Goal: Task Accomplishment & Management: Use online tool/utility

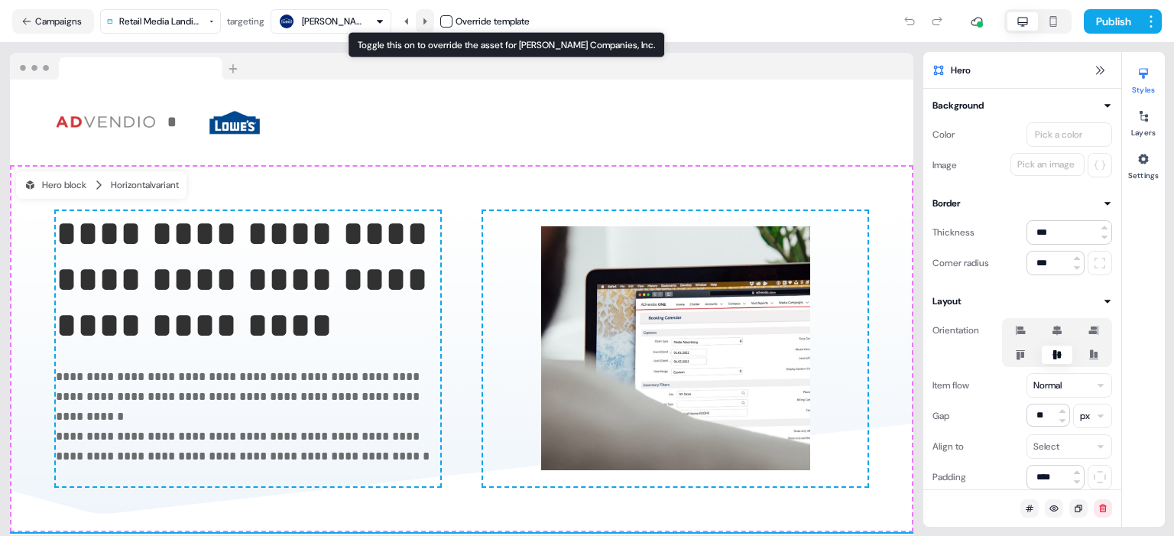
click at [427, 22] on icon at bounding box center [425, 21] width 4 height 6
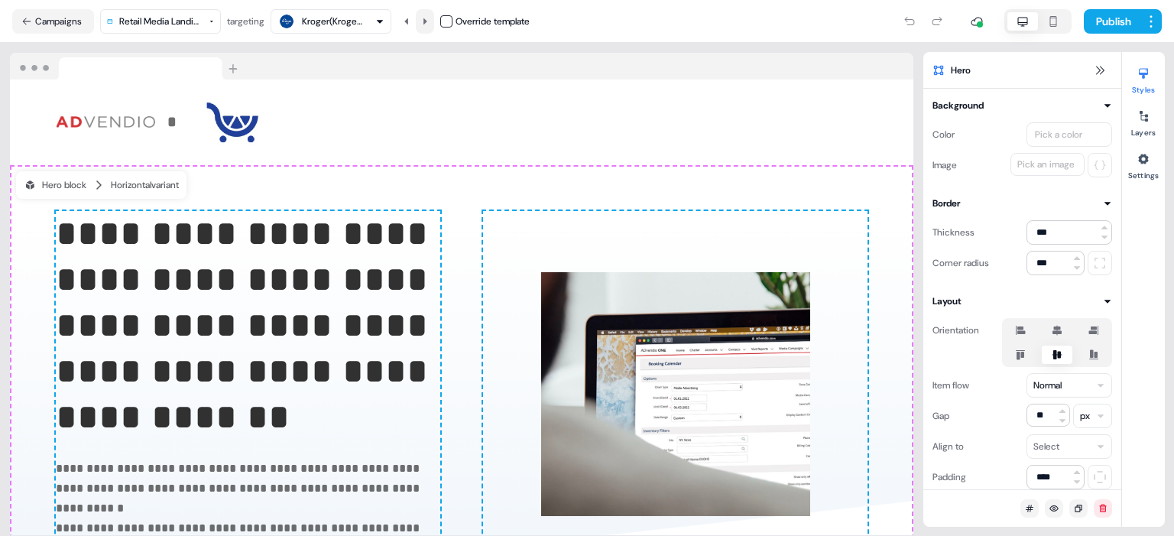
click at [427, 22] on icon at bounding box center [425, 21] width 4 height 6
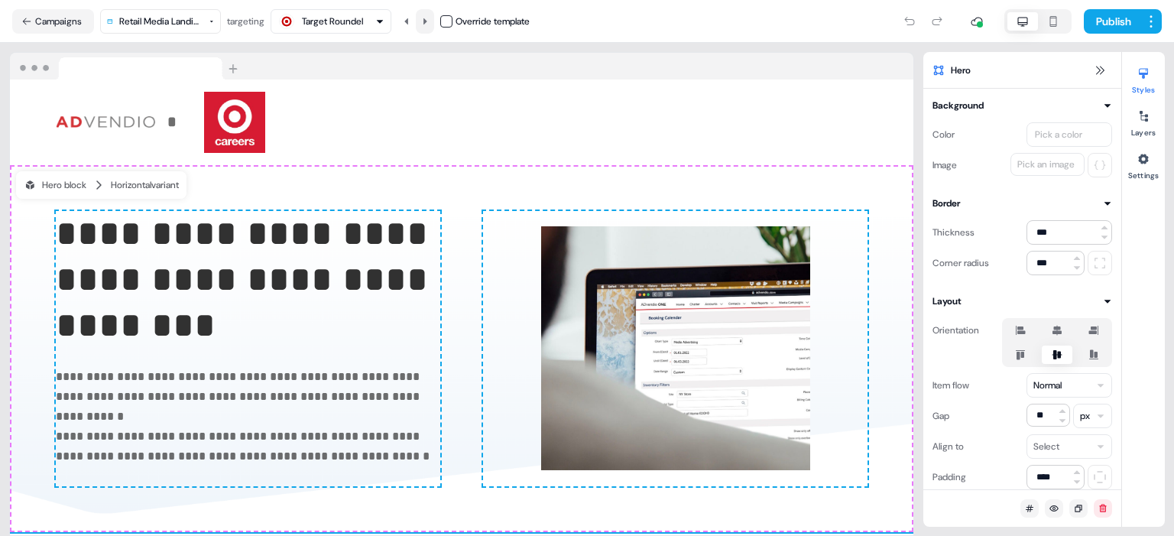
click at [427, 22] on icon at bounding box center [425, 21] width 4 height 6
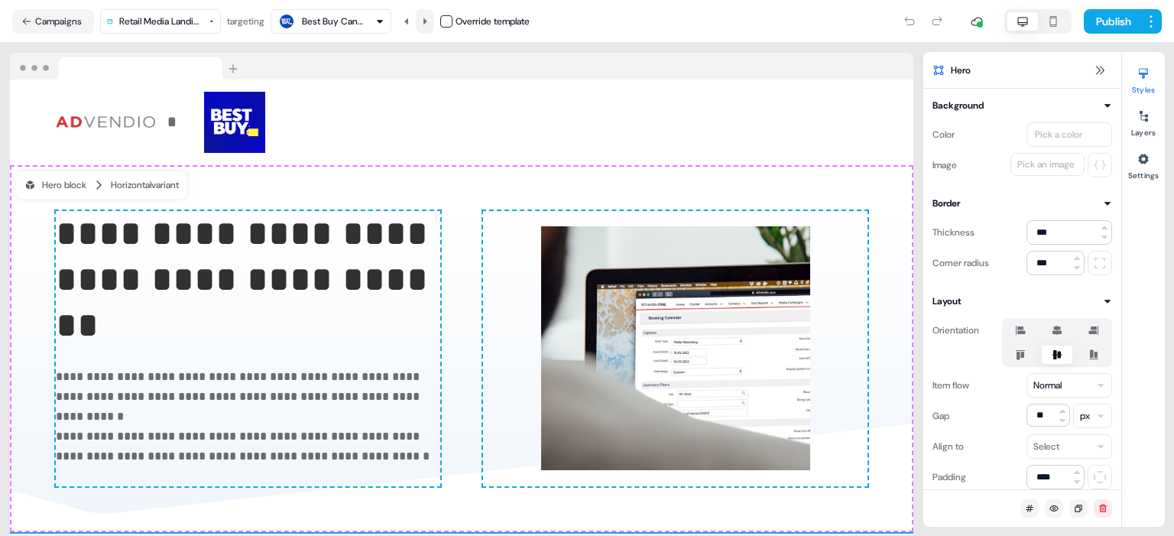
click at [427, 22] on icon at bounding box center [425, 21] width 4 height 6
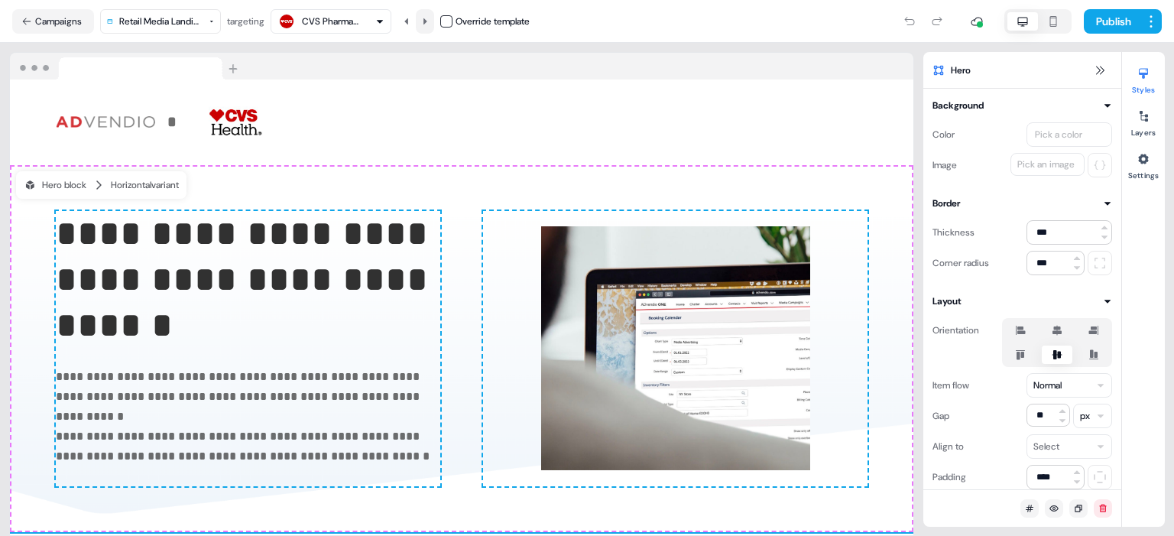
click at [427, 22] on icon at bounding box center [425, 21] width 4 height 6
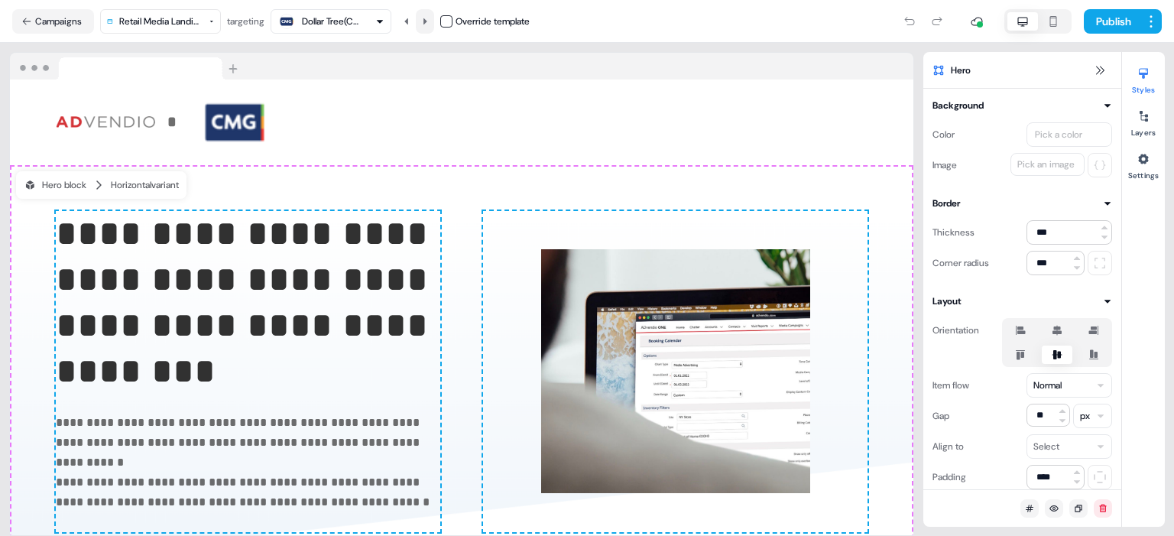
click at [427, 22] on icon at bounding box center [425, 21] width 4 height 6
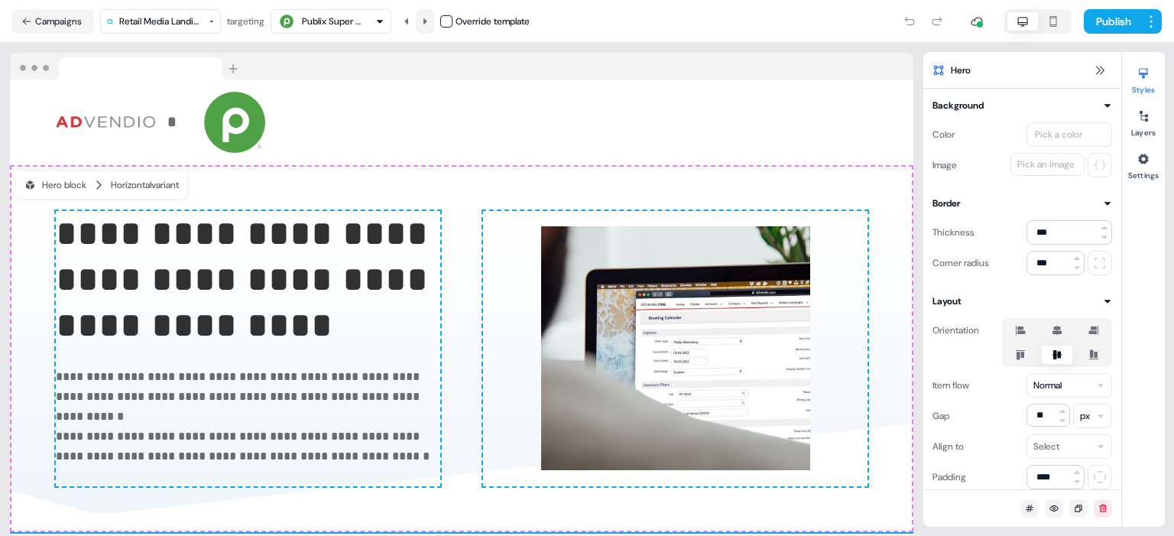
click at [427, 22] on icon at bounding box center [425, 21] width 4 height 6
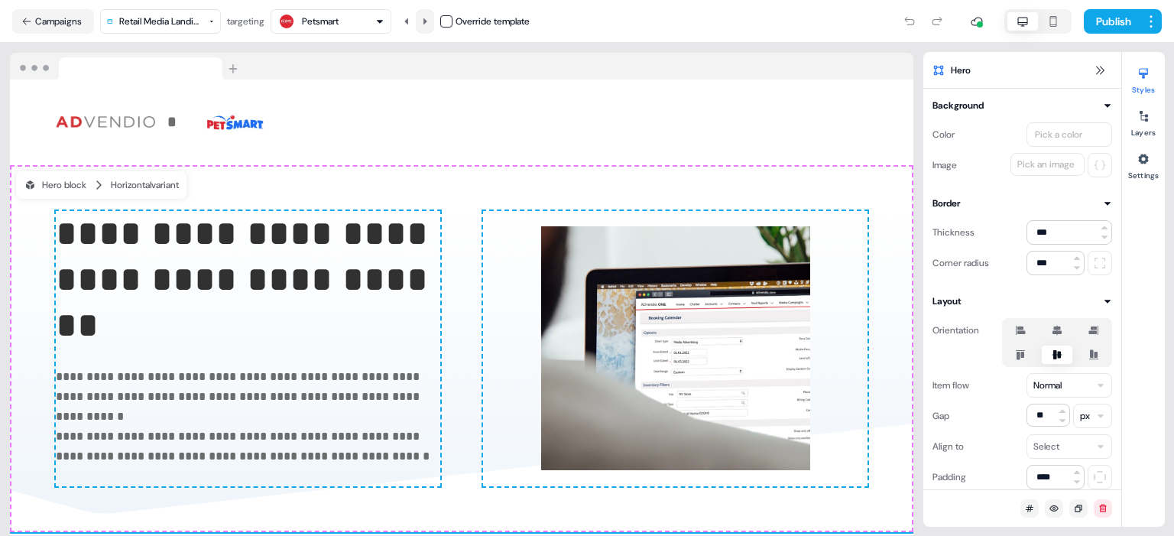
click at [427, 22] on icon at bounding box center [425, 21] width 4 height 6
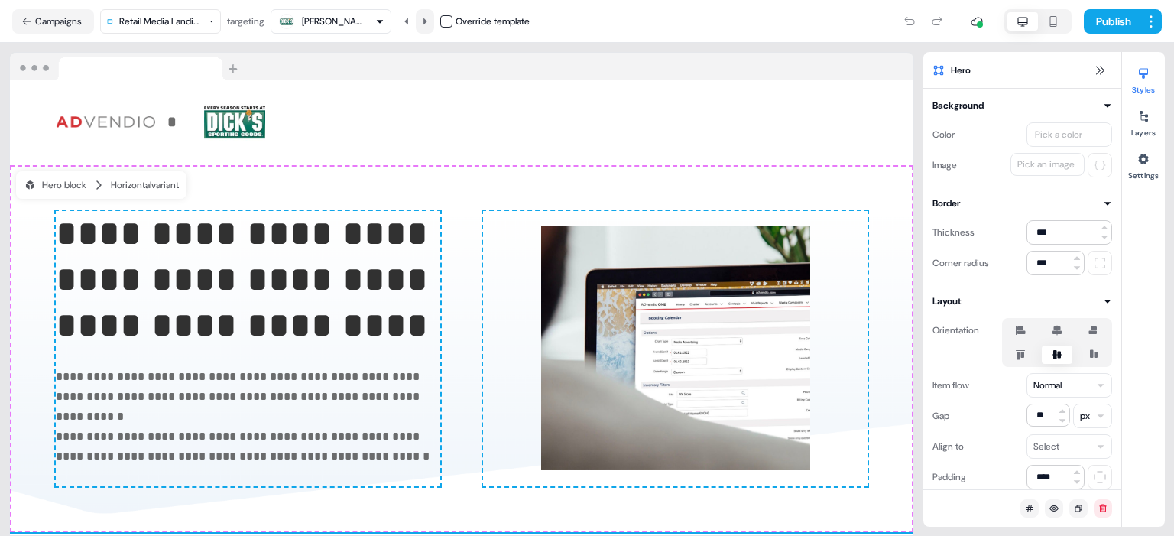
click at [427, 22] on icon at bounding box center [425, 21] width 4 height 6
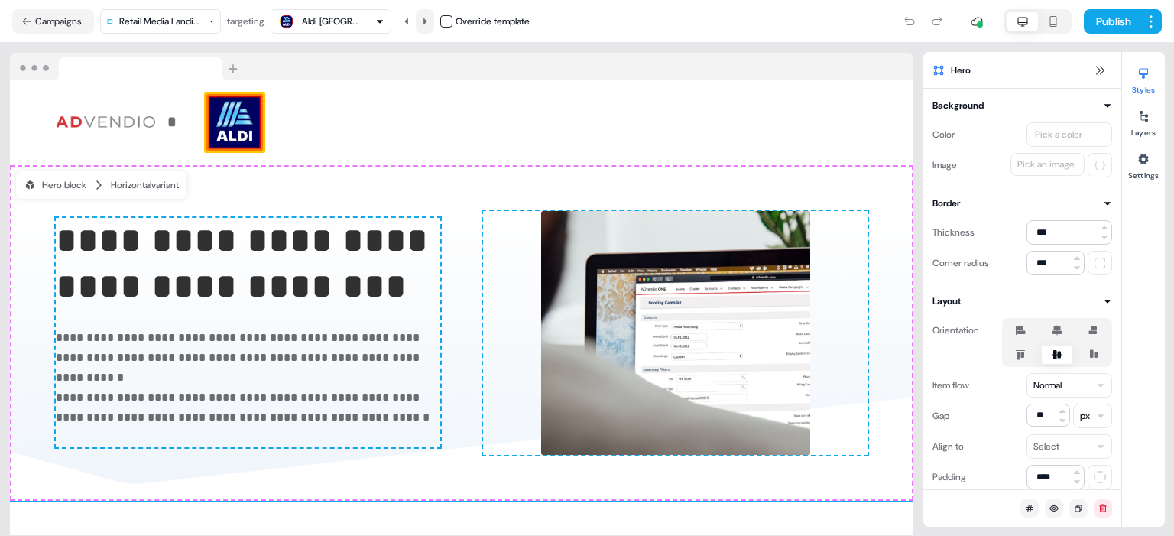
click at [427, 22] on icon at bounding box center [425, 21] width 4 height 6
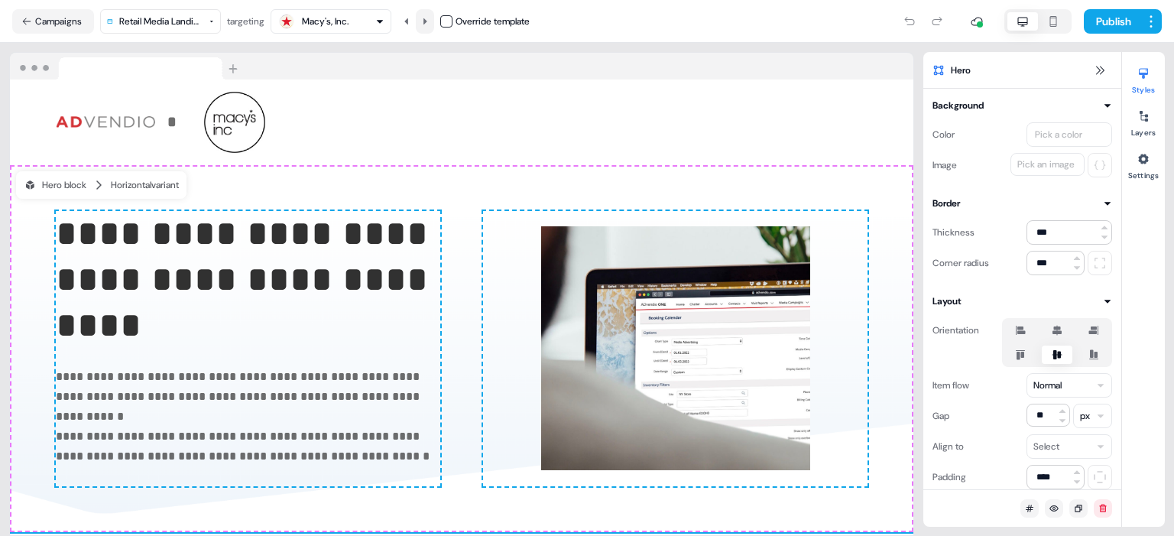
click at [427, 22] on icon at bounding box center [425, 21] width 4 height 6
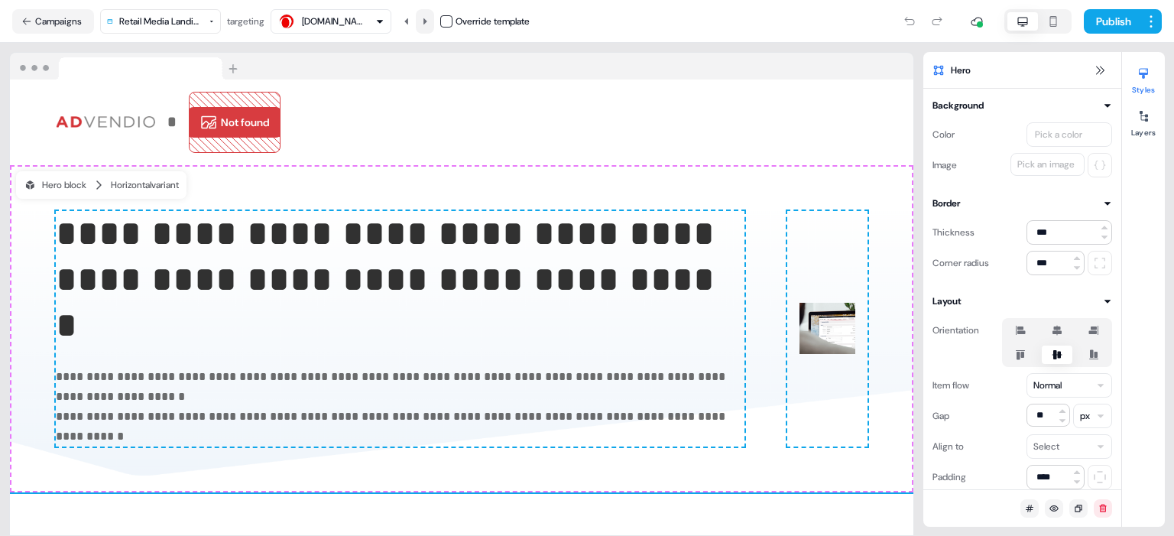
click at [427, 22] on icon at bounding box center [425, 21] width 4 height 6
click at [411, 23] on icon at bounding box center [406, 21] width 9 height 9
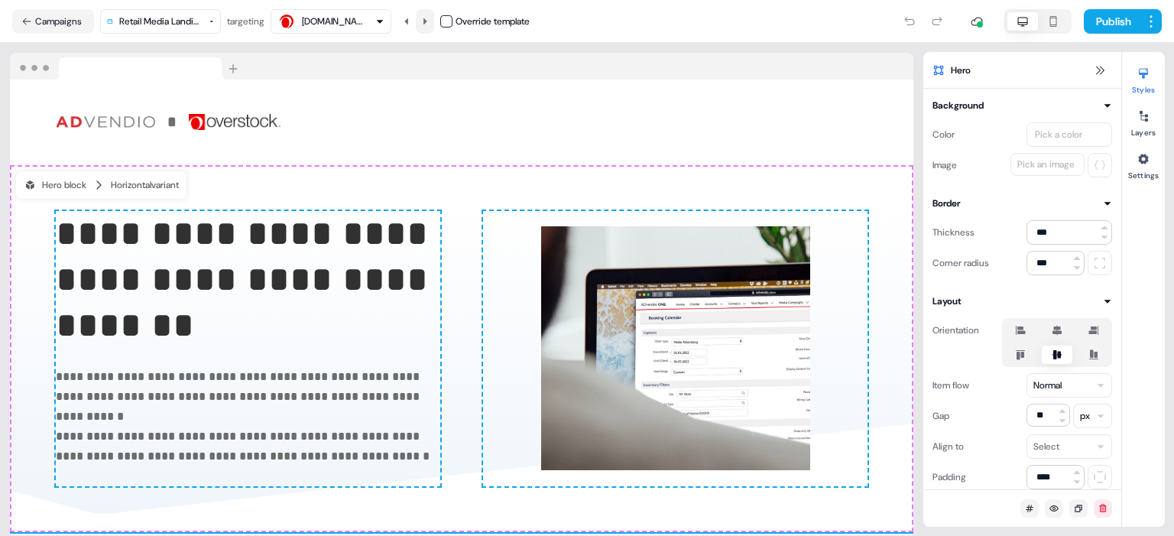
click at [433, 22] on button at bounding box center [425, 21] width 18 height 24
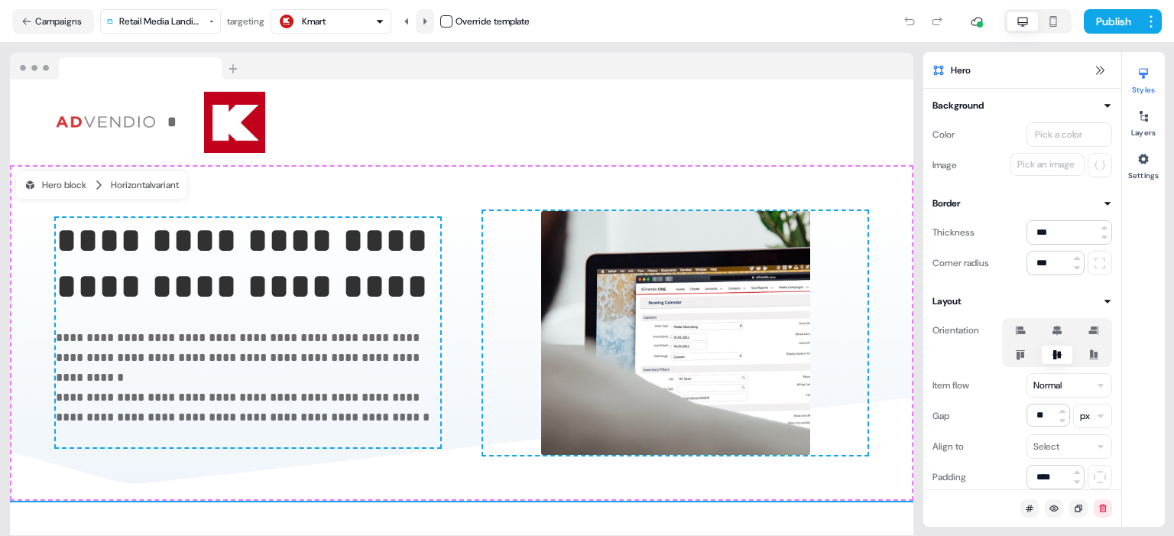
click at [433, 22] on button at bounding box center [425, 21] width 18 height 24
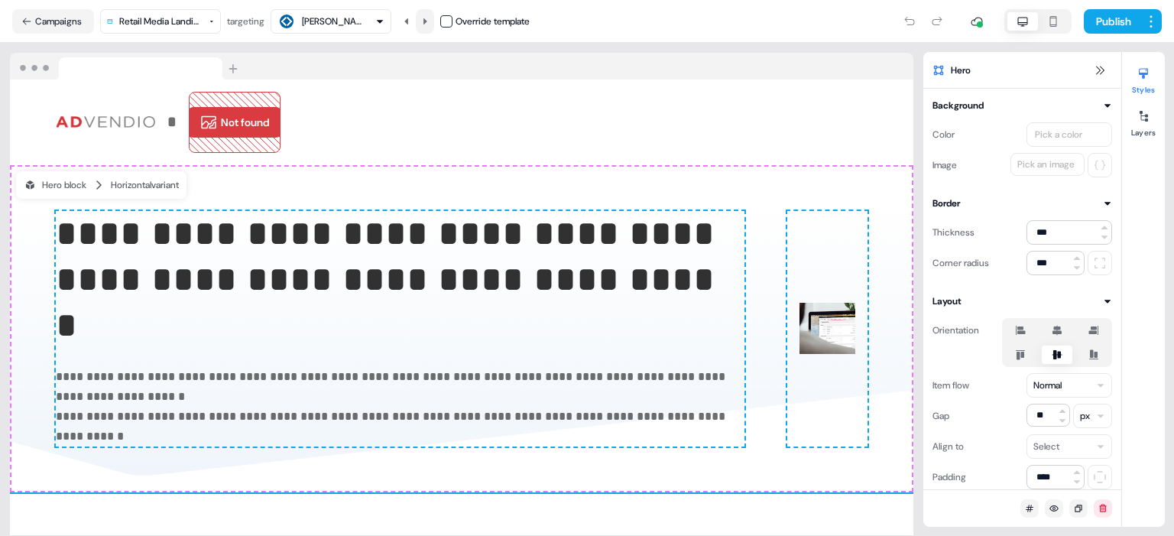
click at [433, 22] on button at bounding box center [425, 21] width 18 height 24
click at [407, 19] on icon at bounding box center [406, 21] width 9 height 9
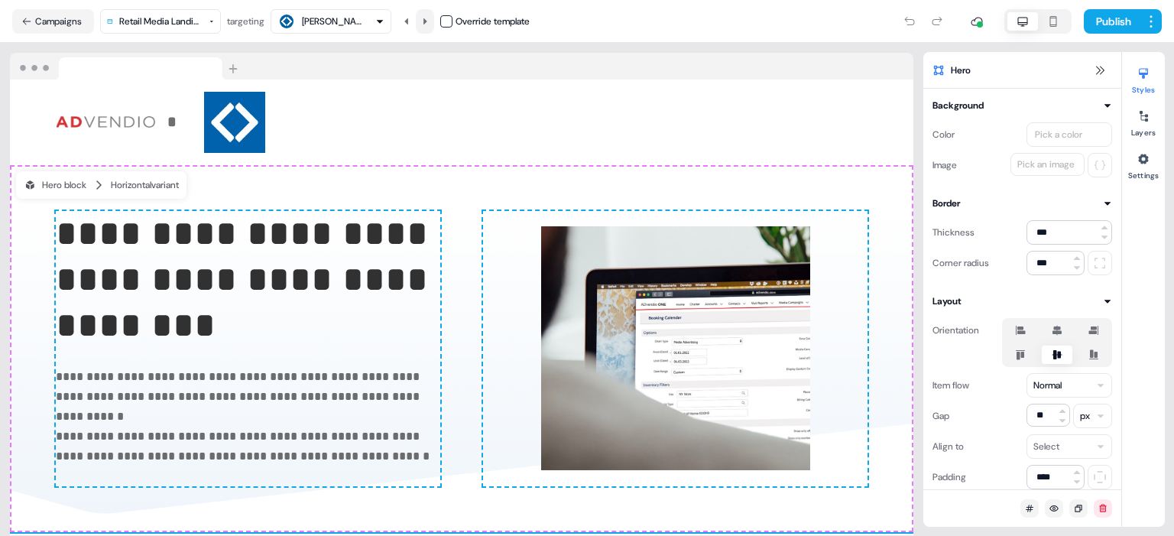
click at [427, 20] on icon at bounding box center [425, 21] width 4 height 6
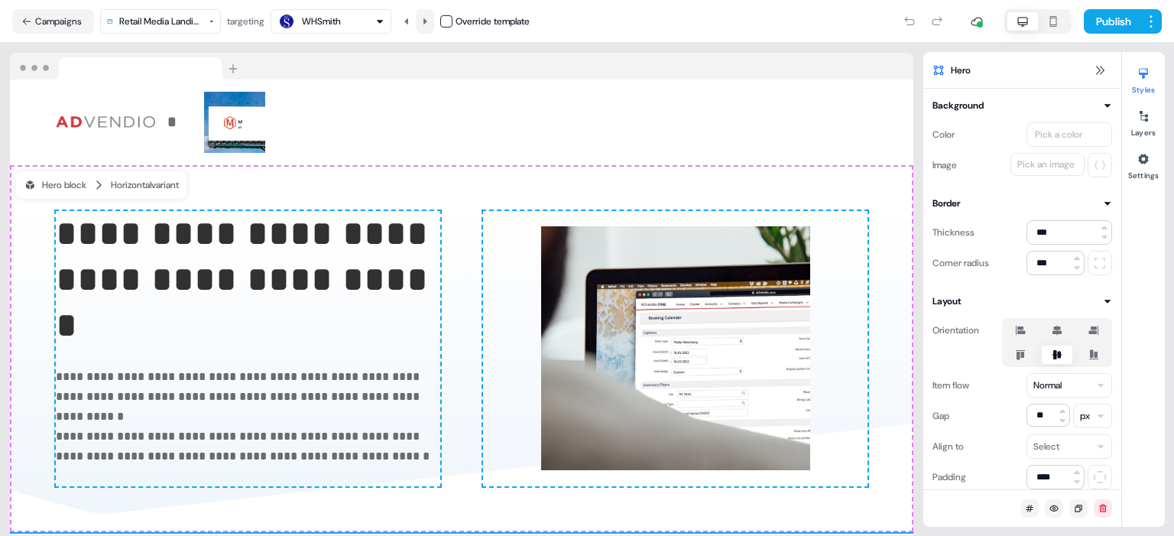
click at [427, 20] on icon at bounding box center [425, 21] width 4 height 6
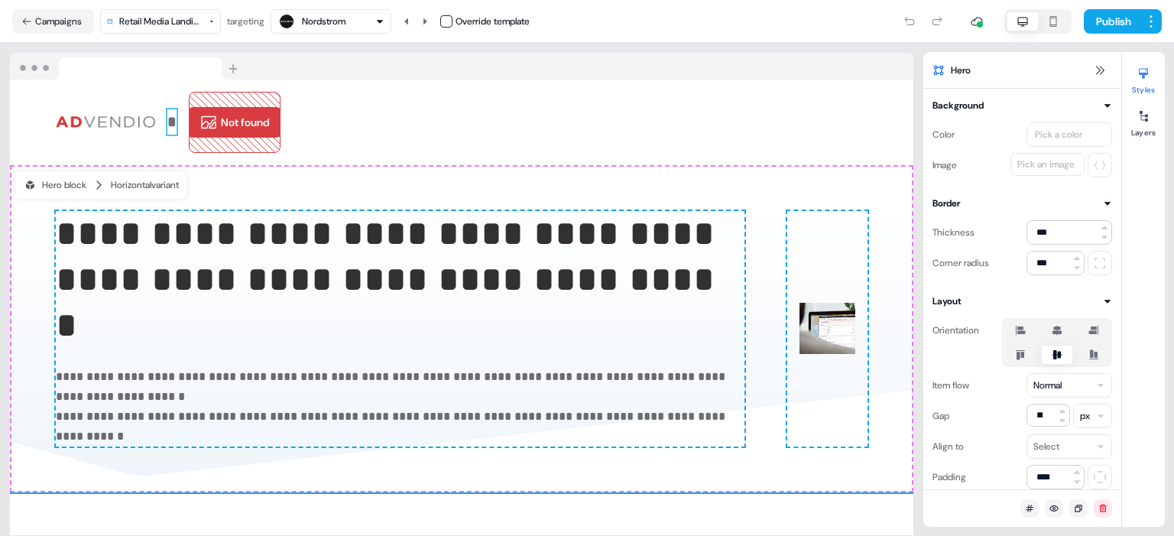
click at [172, 127] on strong "*" at bounding box center [171, 121] width 9 height 15
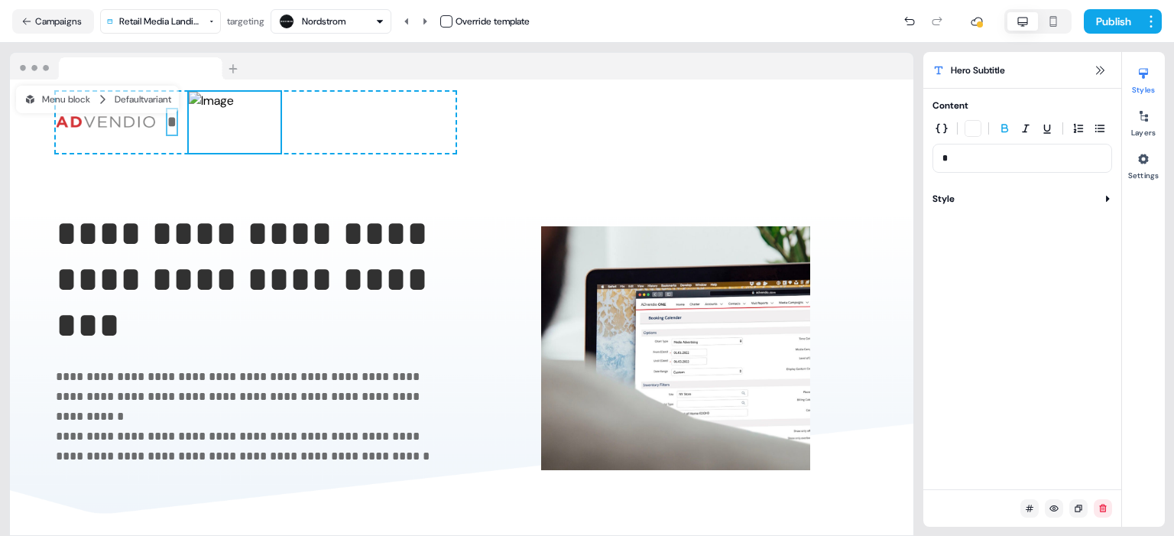
click at [248, 126] on img at bounding box center [235, 122] width 92 height 61
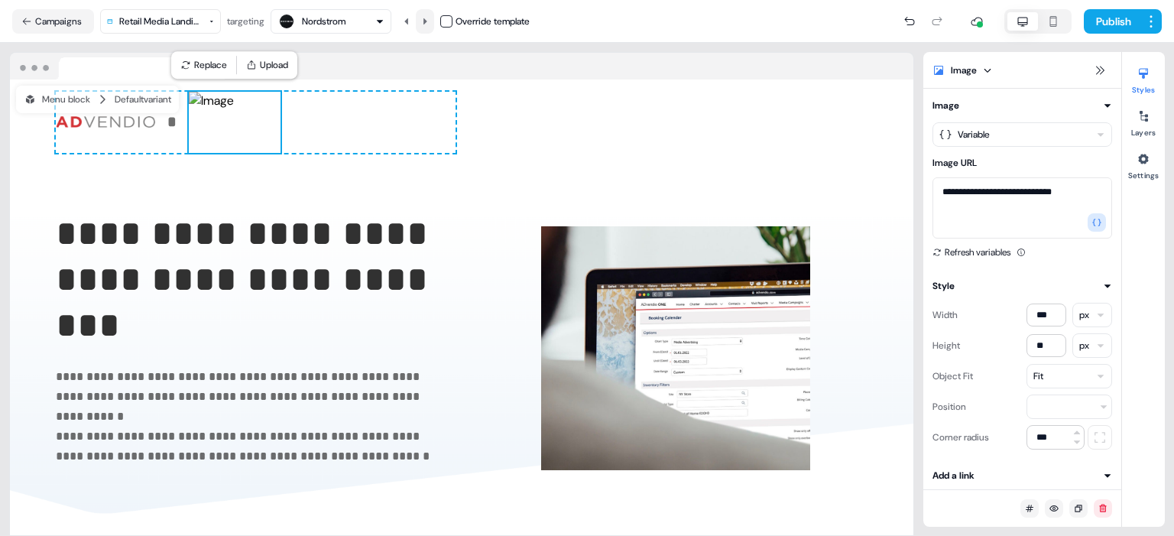
click at [428, 17] on icon at bounding box center [424, 21] width 9 height 9
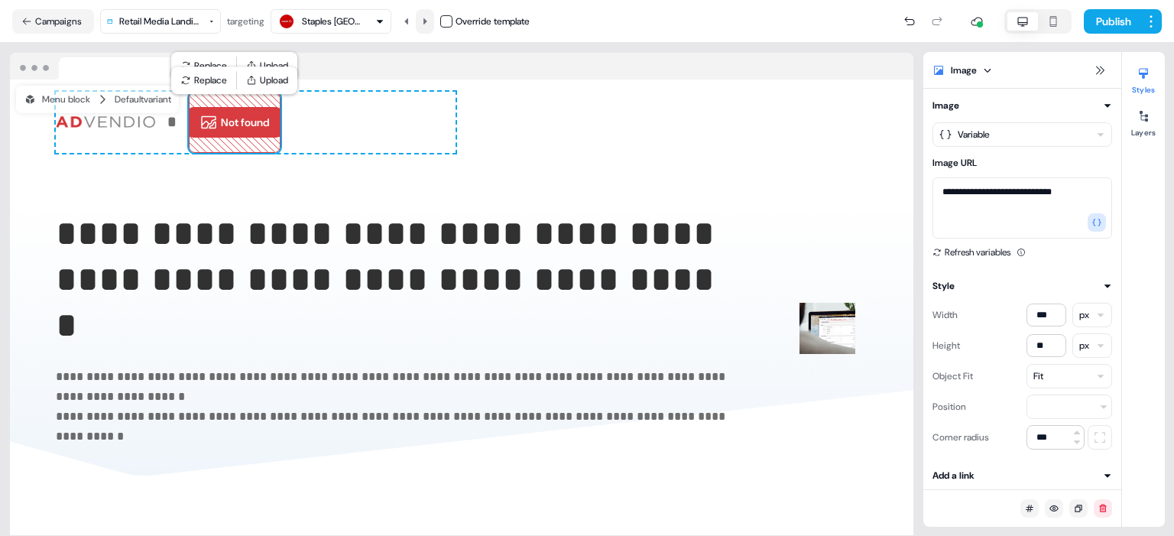
click at [427, 17] on icon at bounding box center [424, 21] width 9 height 9
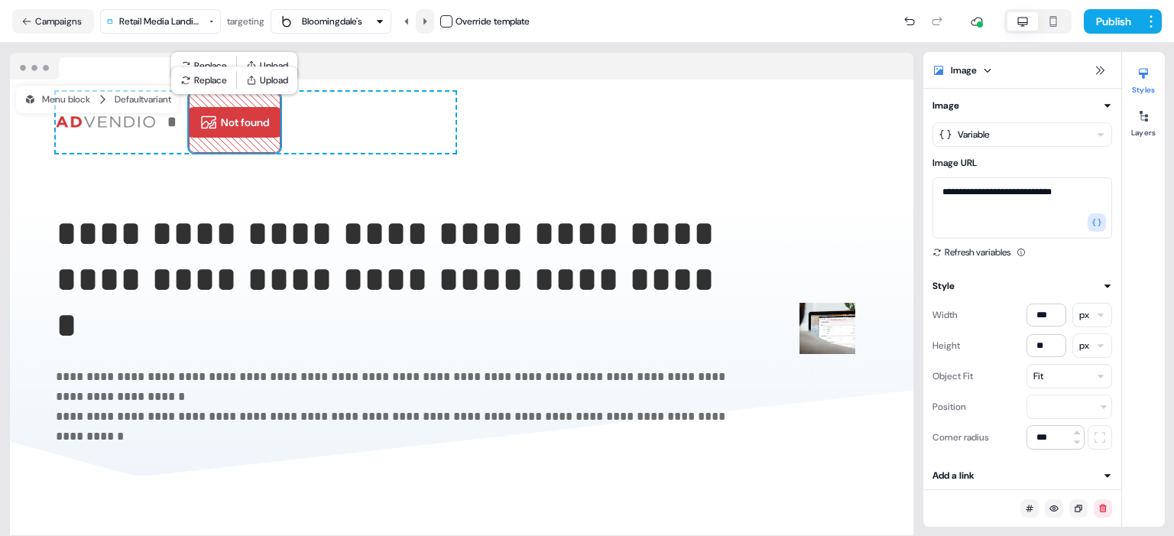
click at [427, 17] on icon at bounding box center [424, 21] width 9 height 9
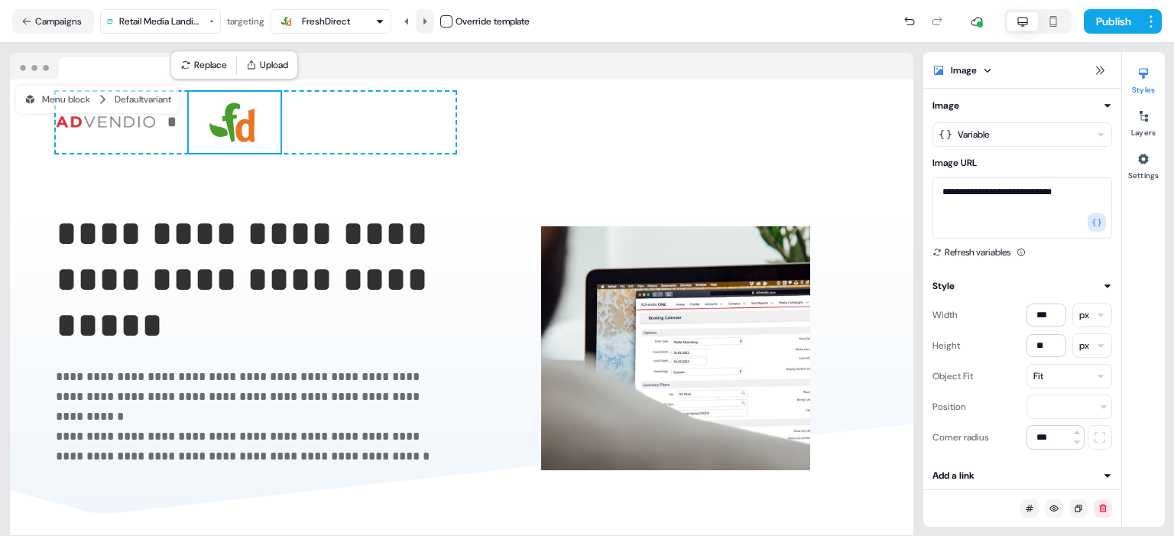
click at [426, 19] on icon at bounding box center [424, 21] width 9 height 9
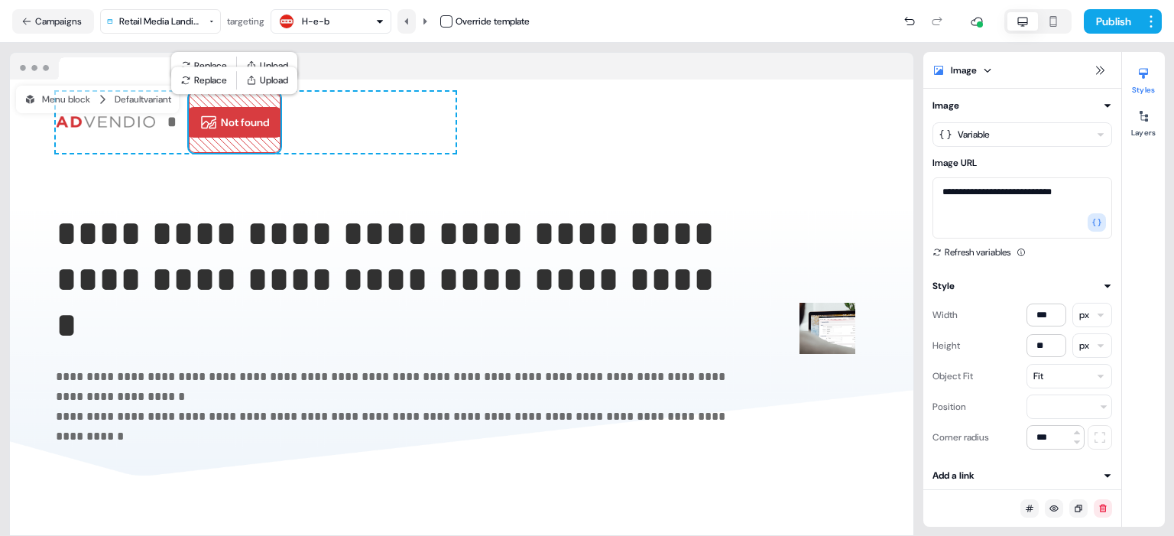
click at [404, 18] on button at bounding box center [406, 21] width 18 height 24
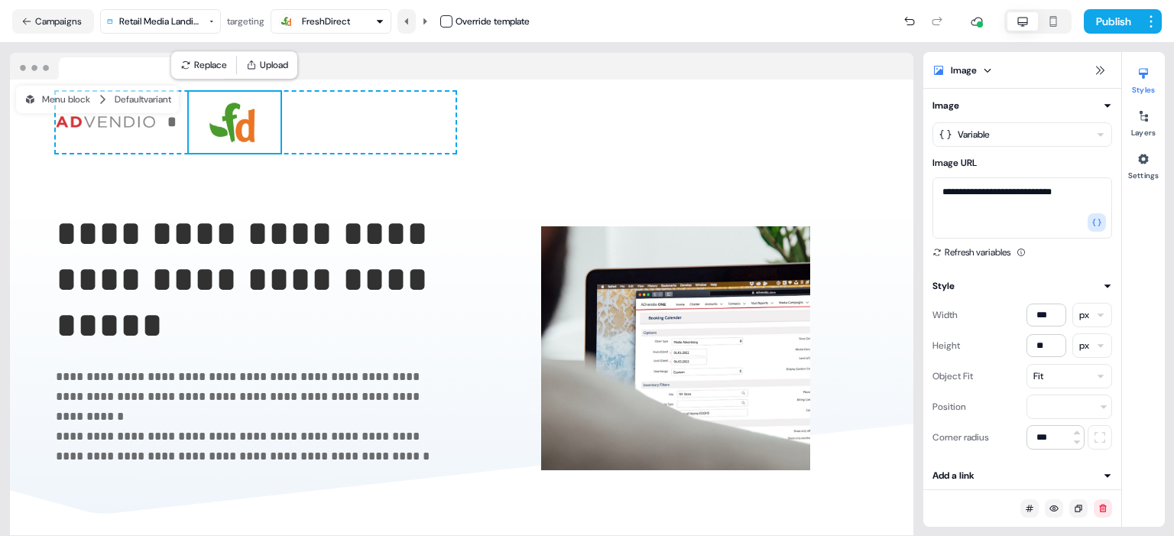
click at [404, 18] on button at bounding box center [406, 21] width 18 height 24
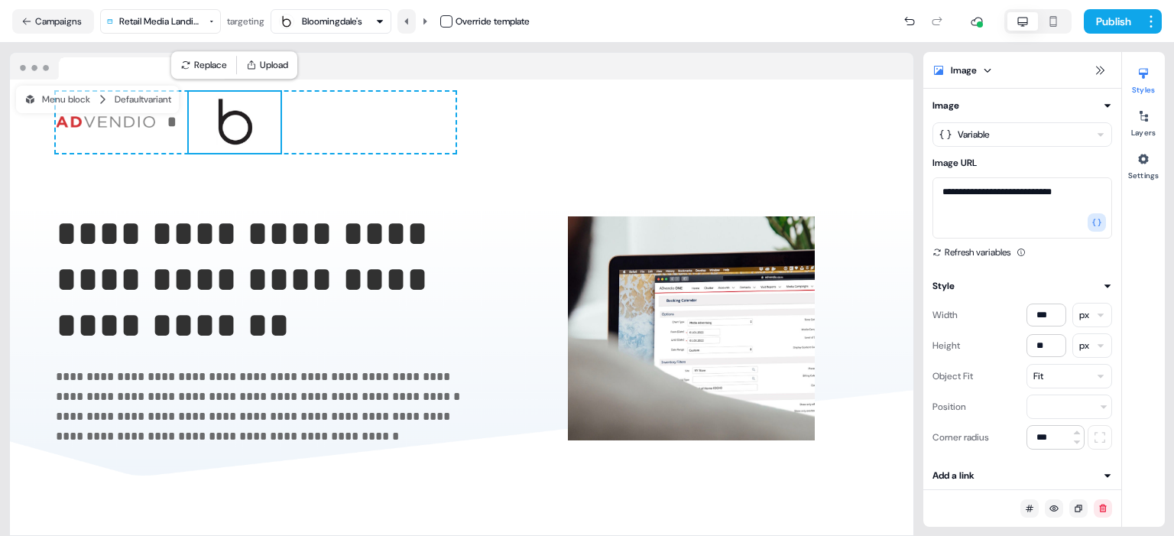
click at [404, 18] on button at bounding box center [406, 21] width 18 height 24
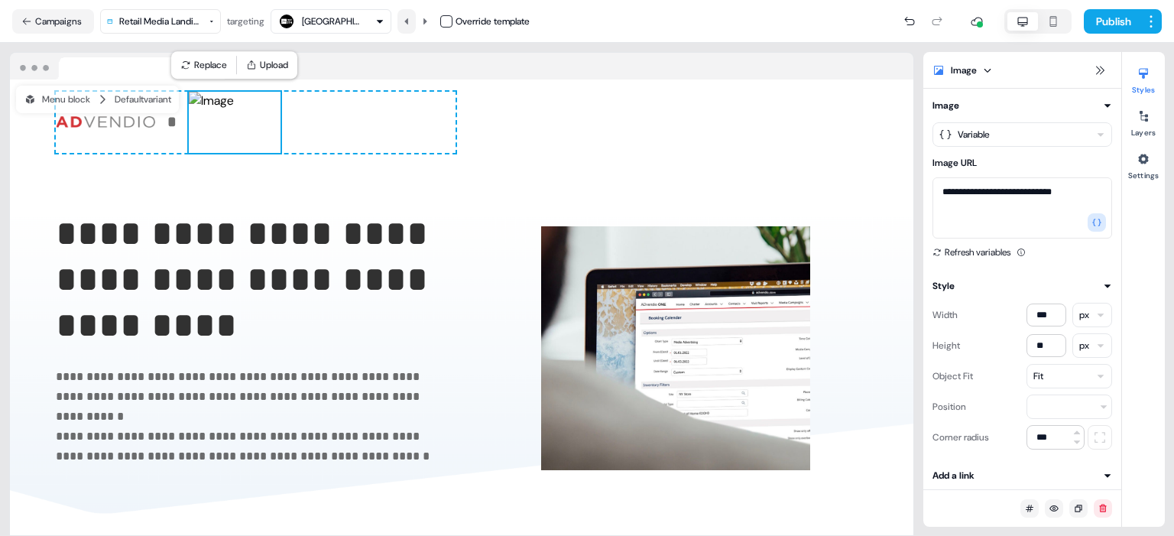
click at [404, 18] on button at bounding box center [406, 21] width 18 height 24
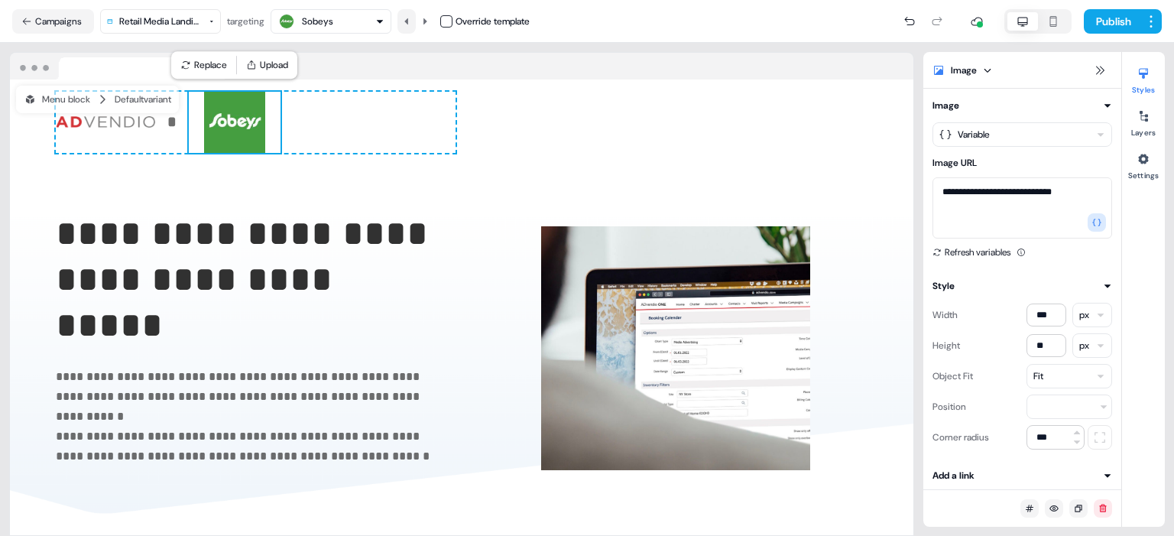
click at [416, 19] on button at bounding box center [406, 21] width 18 height 24
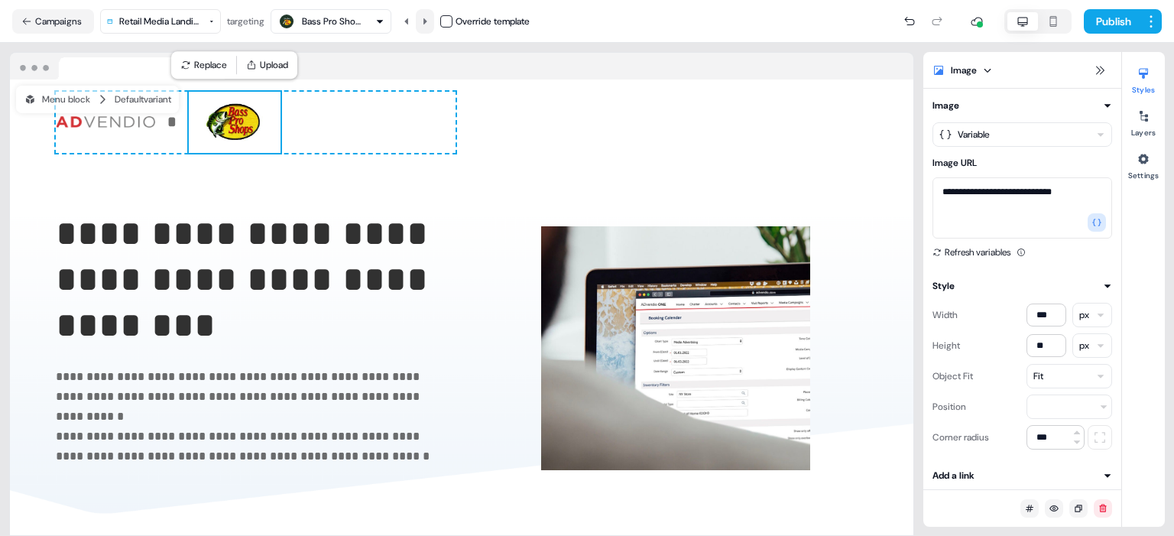
click at [427, 21] on icon at bounding box center [424, 21] width 9 height 9
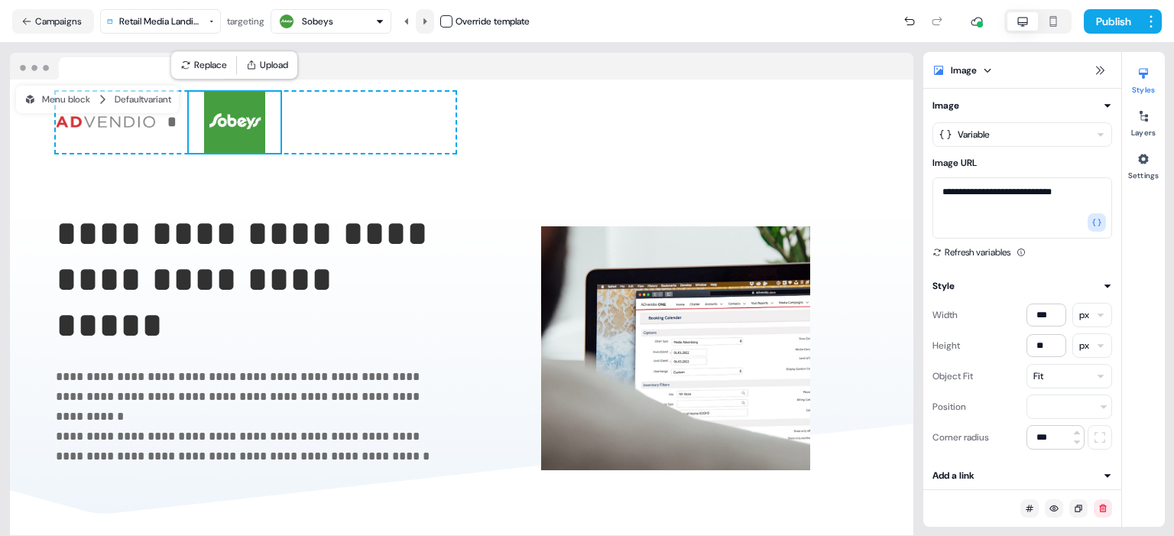
click at [427, 21] on icon at bounding box center [424, 21] width 9 height 9
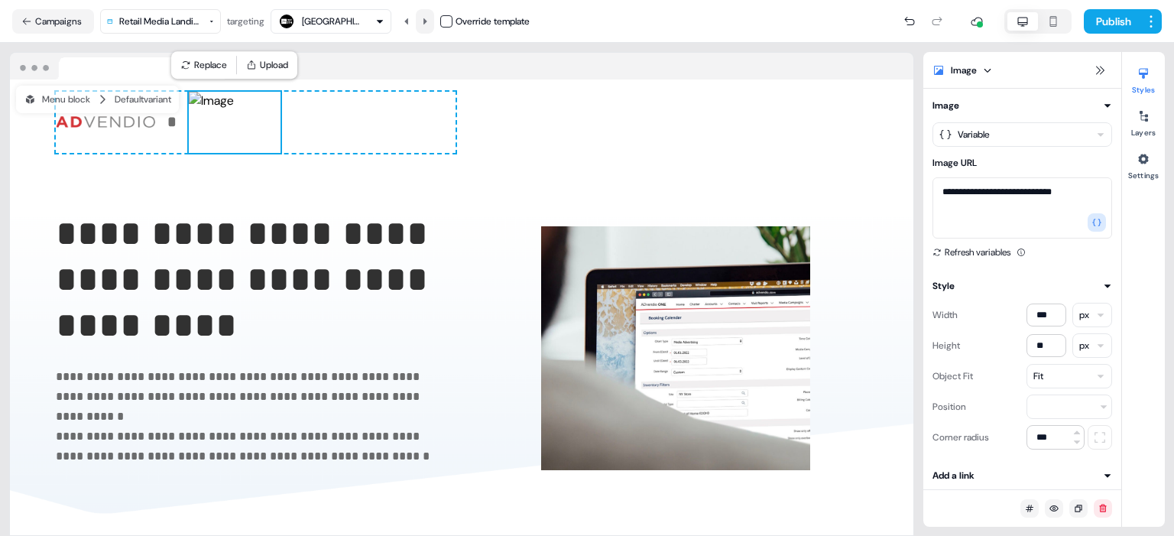
click at [427, 21] on icon at bounding box center [424, 21] width 9 height 9
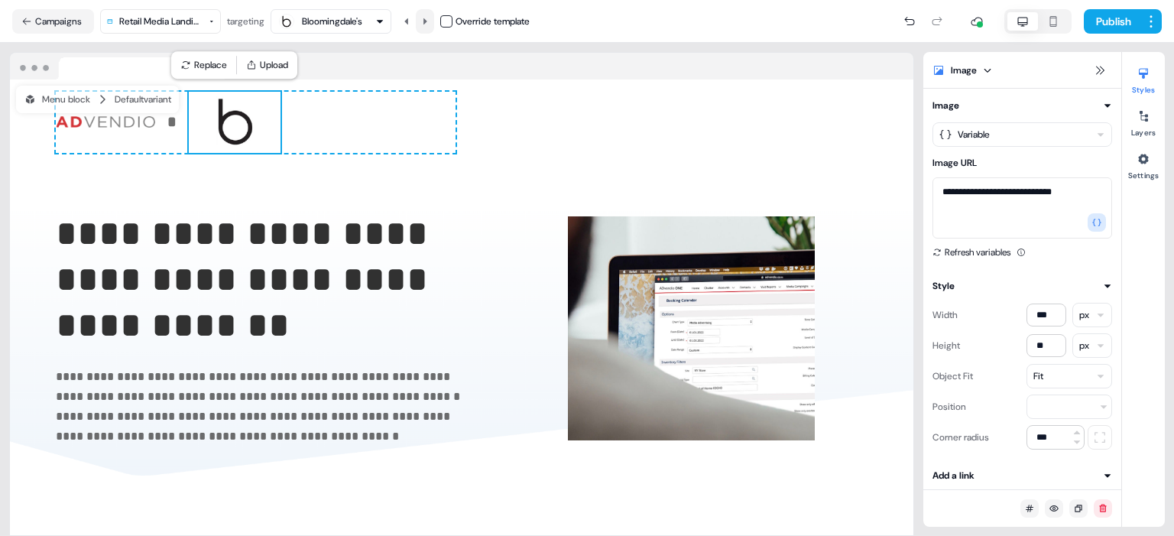
click at [427, 21] on icon at bounding box center [424, 21] width 9 height 9
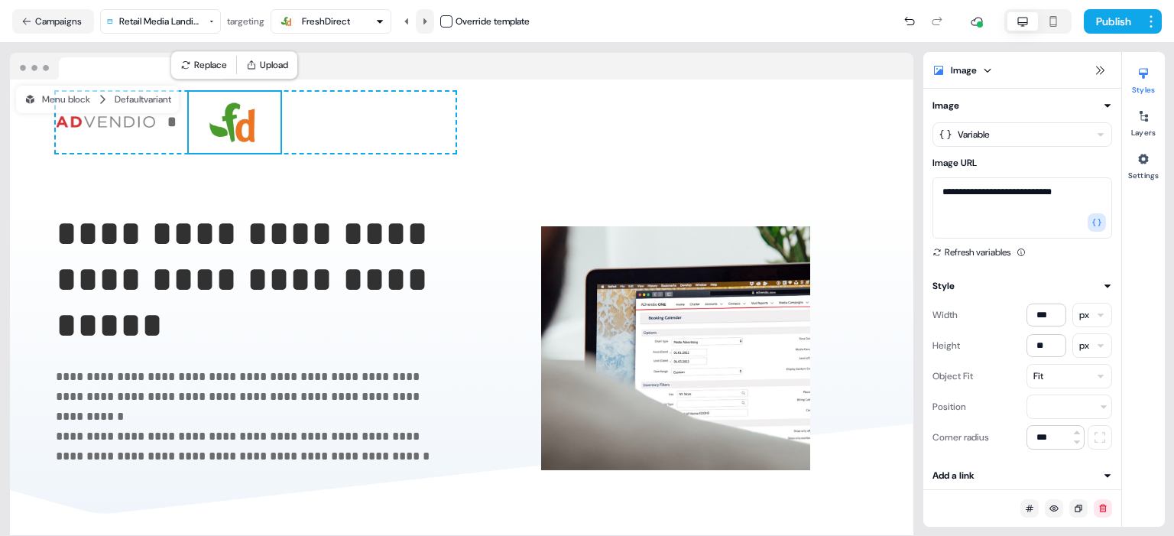
click at [427, 21] on icon at bounding box center [424, 21] width 9 height 9
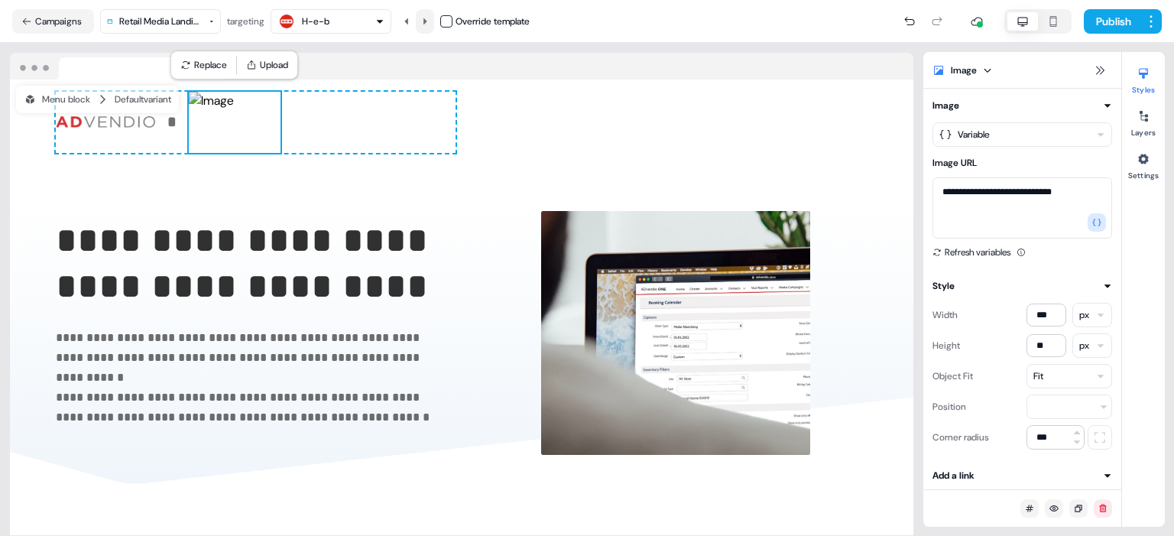
click at [427, 21] on icon at bounding box center [424, 21] width 9 height 9
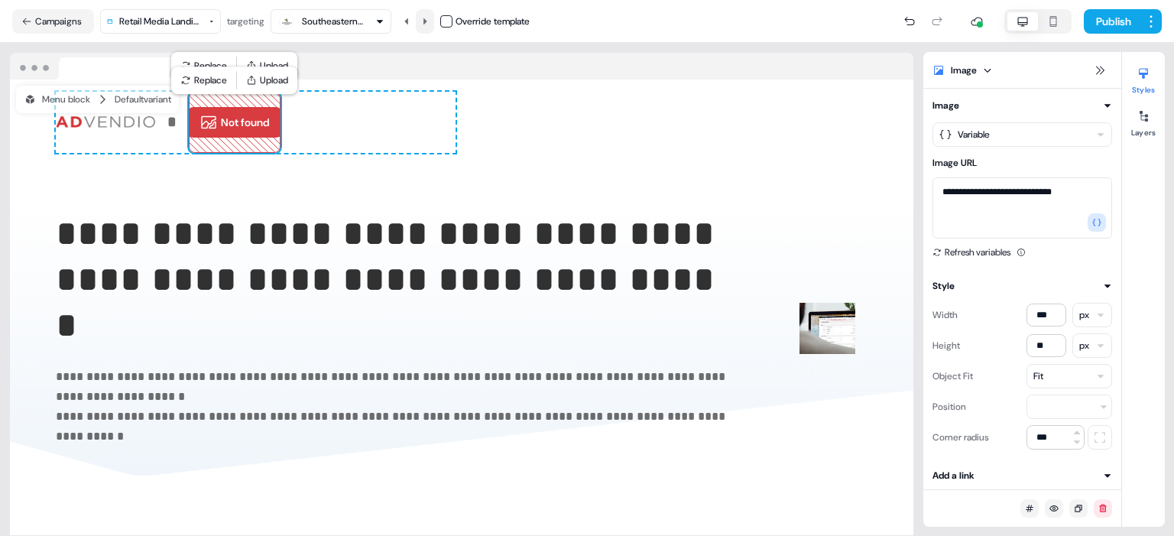
click at [427, 21] on icon at bounding box center [424, 21] width 9 height 9
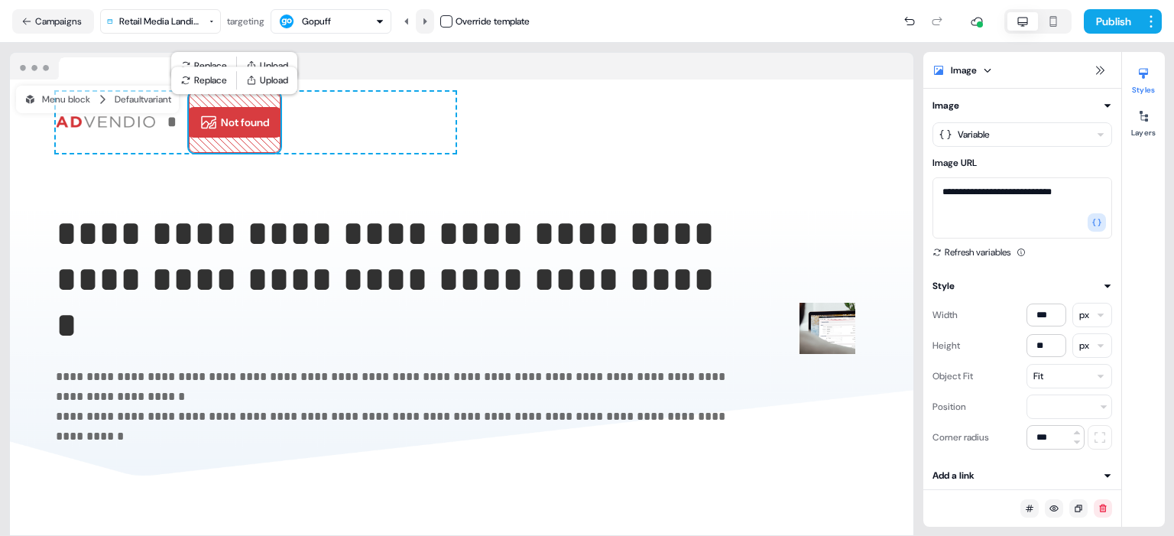
click at [427, 21] on icon at bounding box center [424, 21] width 9 height 9
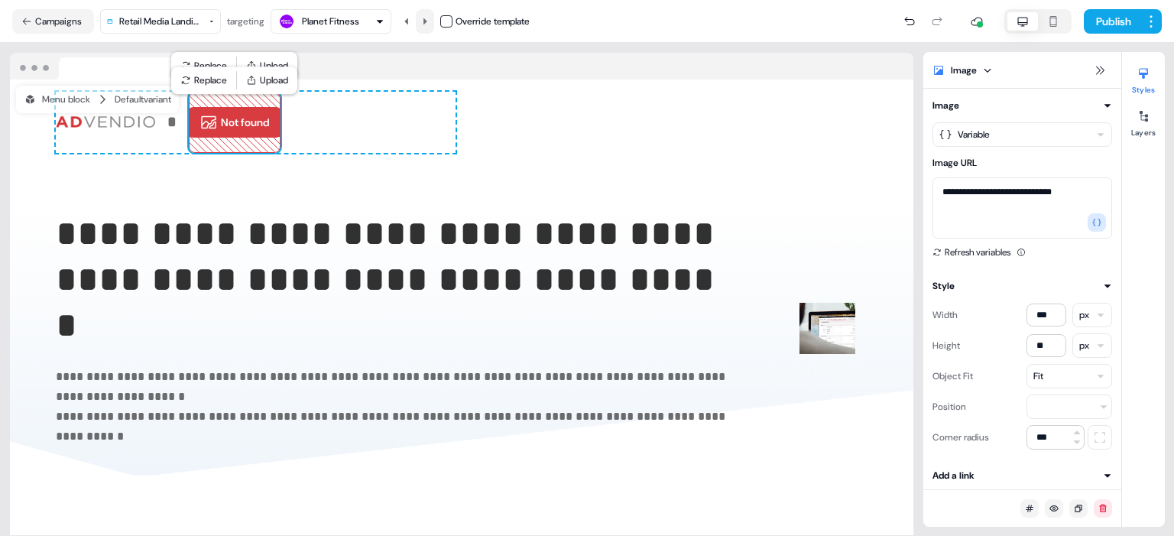
click at [427, 21] on icon at bounding box center [424, 21] width 9 height 9
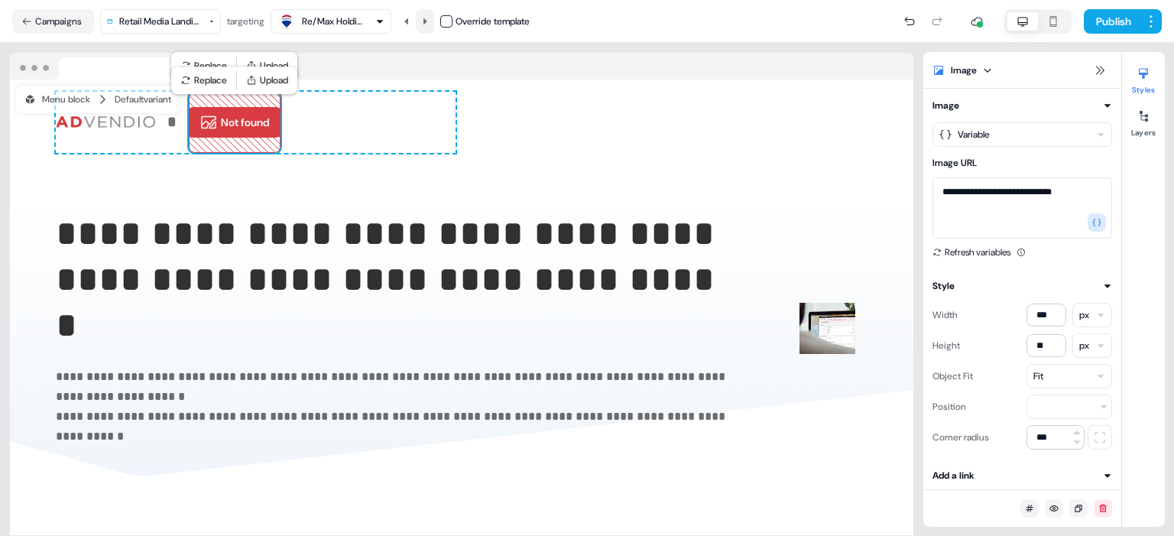
click at [427, 21] on icon at bounding box center [424, 21] width 9 height 9
click at [242, 122] on button "Not found" at bounding box center [234, 122] width 95 height 31
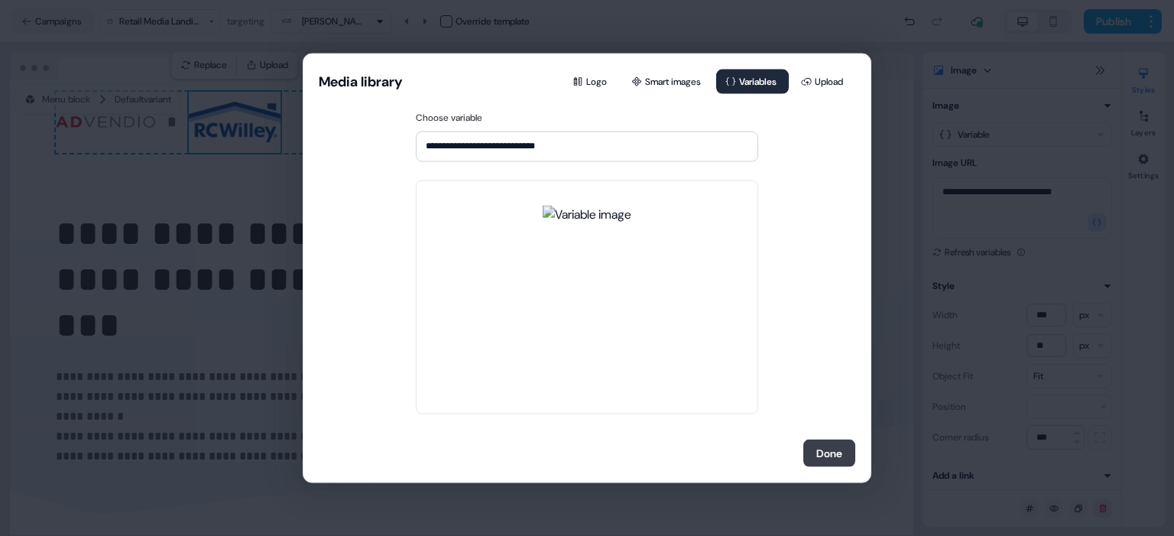
click at [810, 445] on button "Done" at bounding box center [829, 454] width 52 height 28
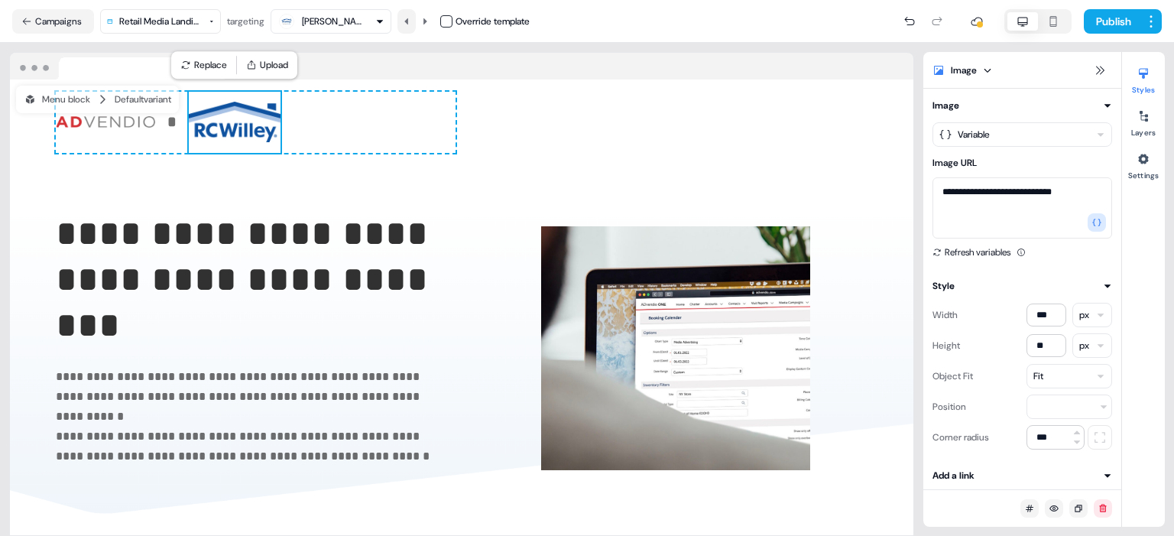
click at [415, 22] on button at bounding box center [406, 21] width 18 height 24
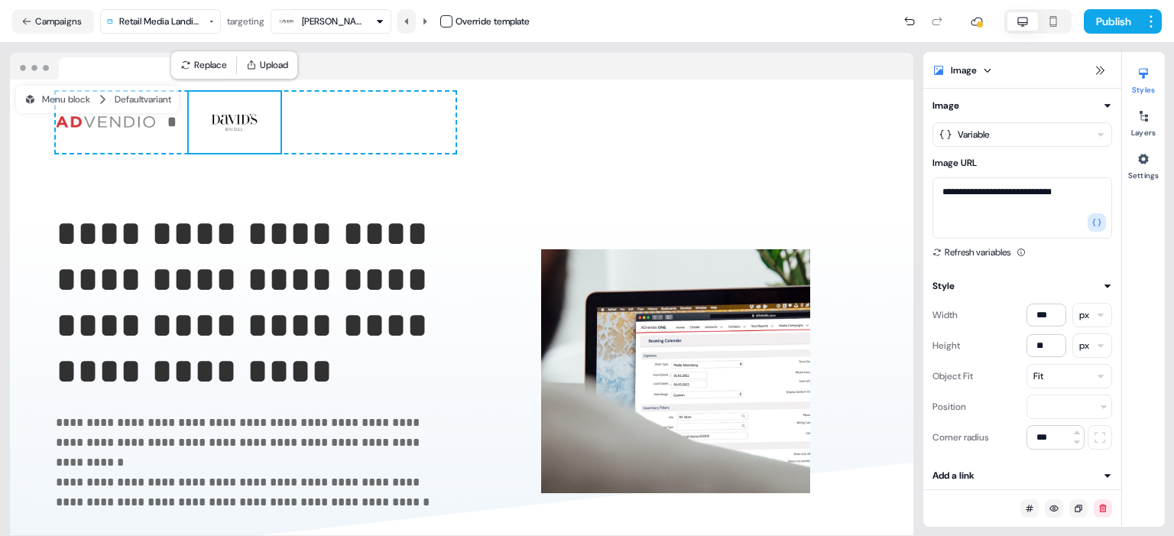
click at [415, 22] on button at bounding box center [406, 21] width 18 height 24
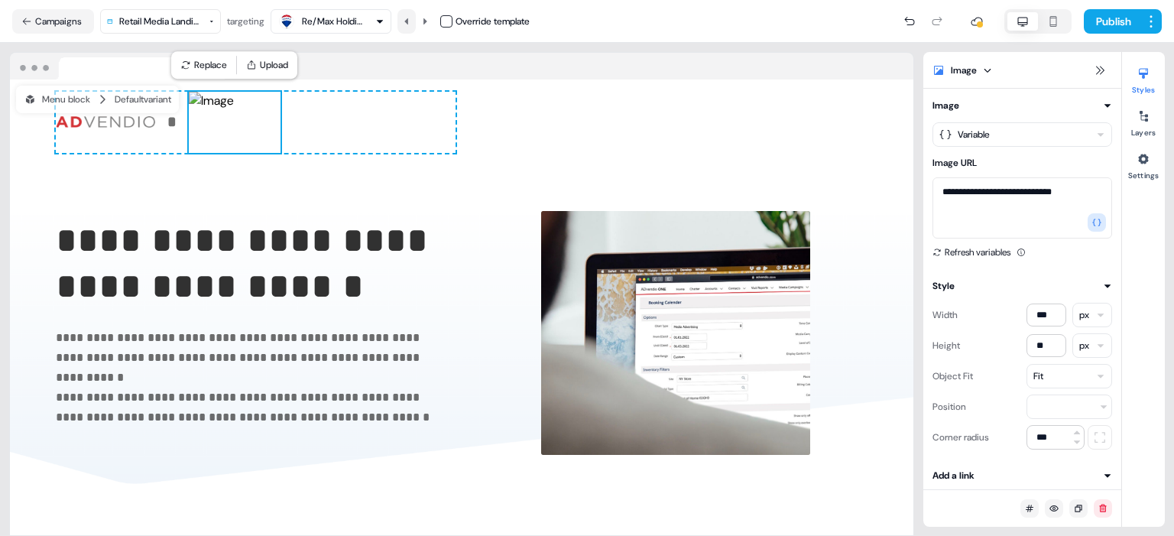
click at [415, 22] on button at bounding box center [406, 21] width 18 height 24
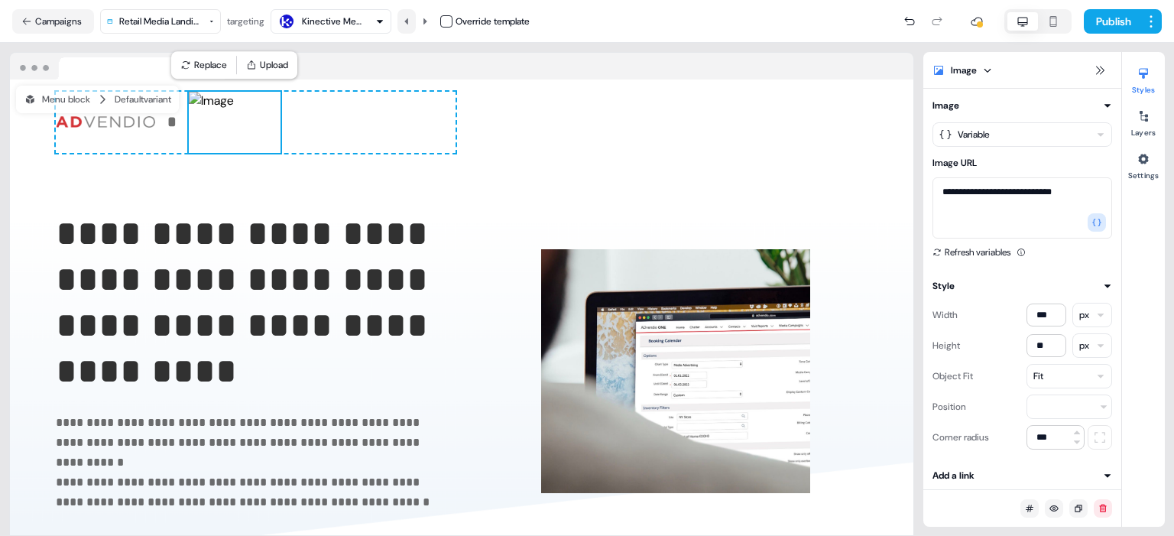
click at [415, 22] on button at bounding box center [406, 21] width 18 height 24
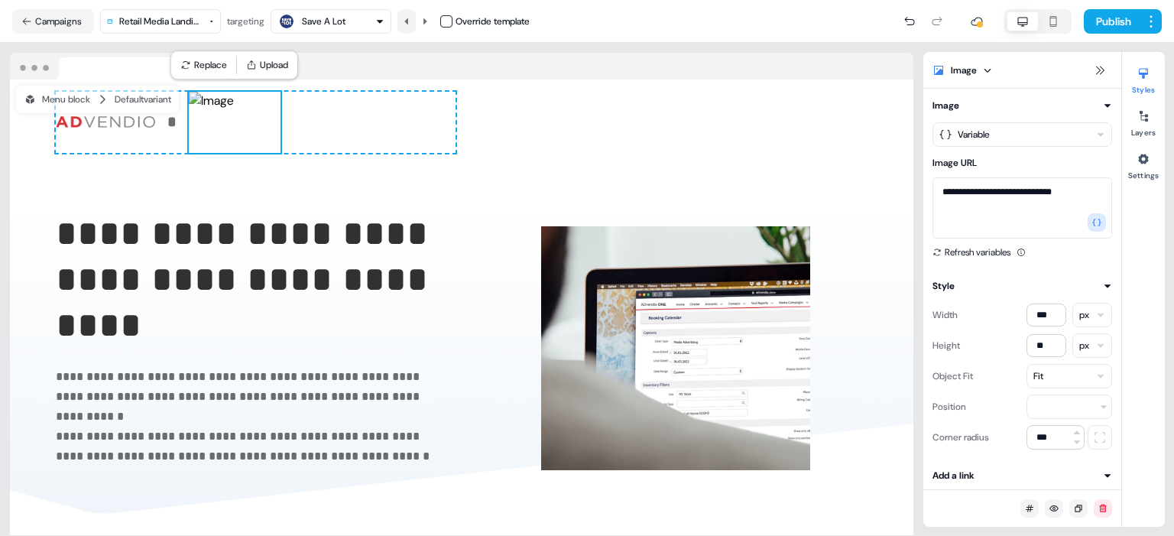
click at [415, 22] on button at bounding box center [406, 21] width 18 height 24
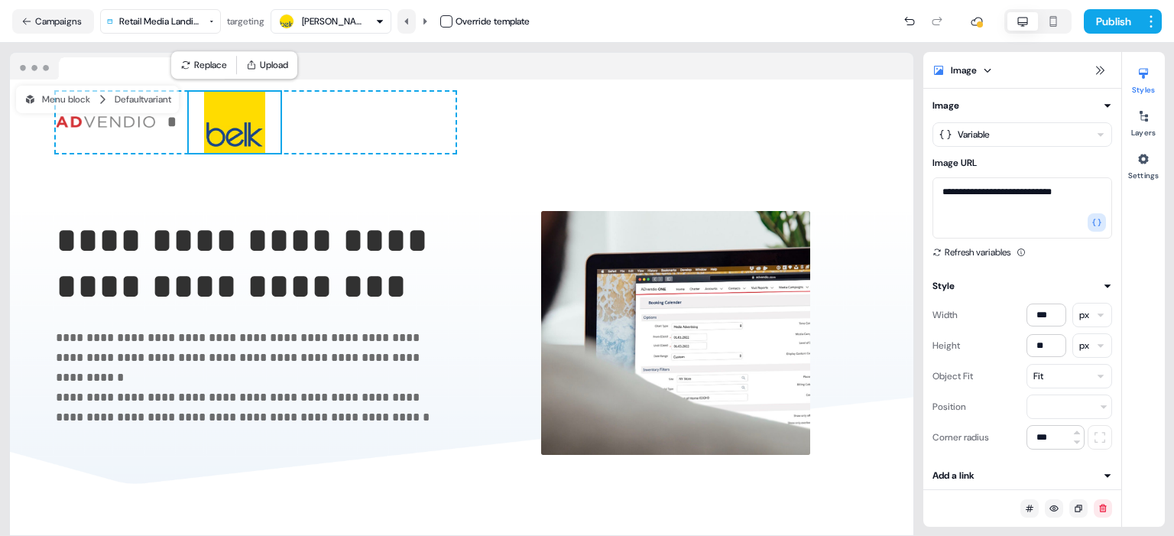
click at [415, 22] on button at bounding box center [406, 21] width 18 height 24
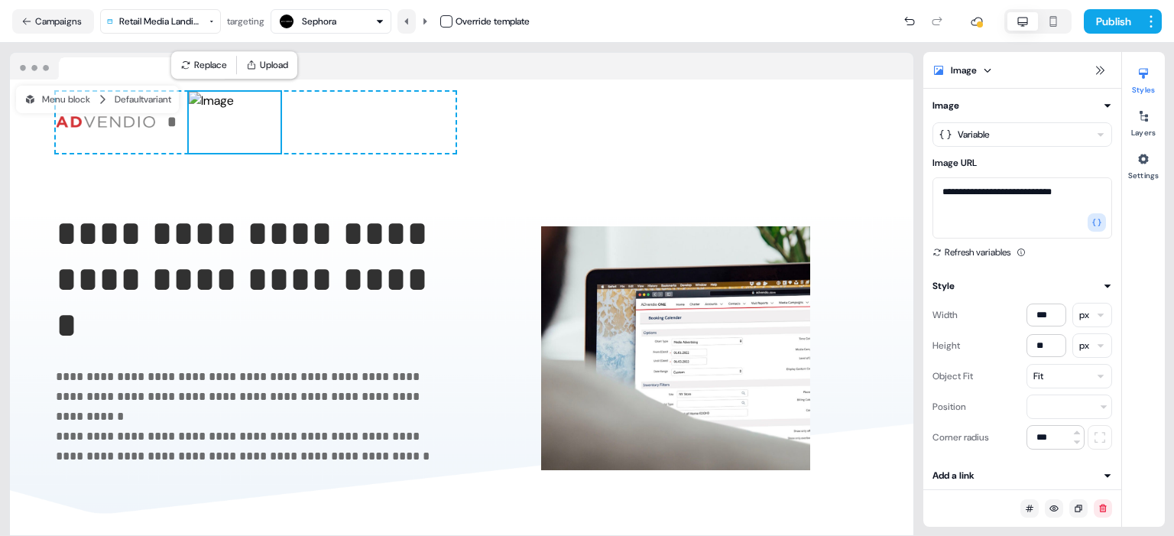
click at [415, 22] on button at bounding box center [406, 21] width 18 height 24
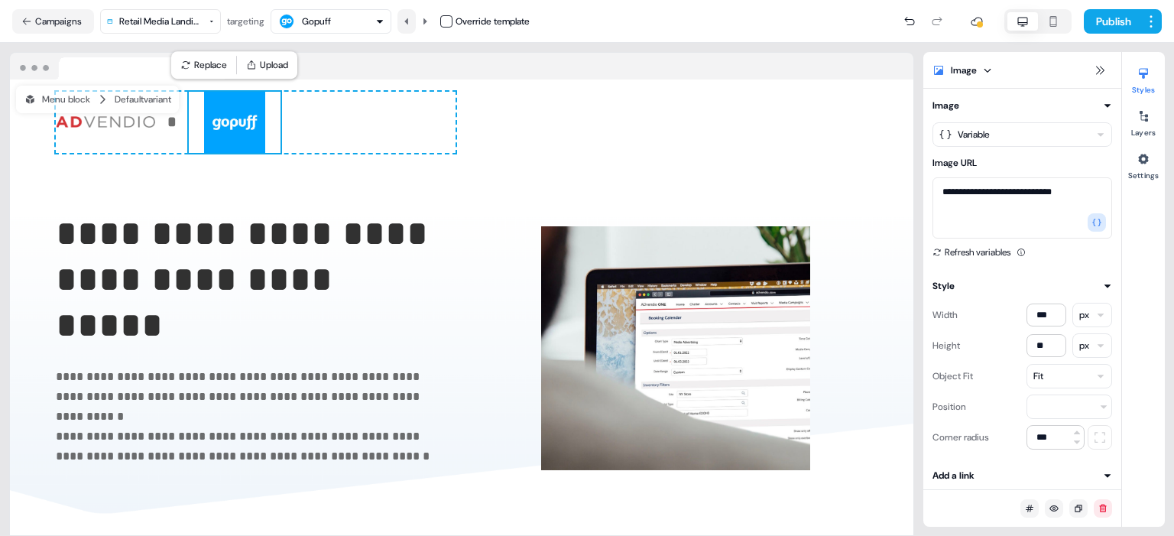
click at [415, 22] on button at bounding box center [406, 21] width 18 height 24
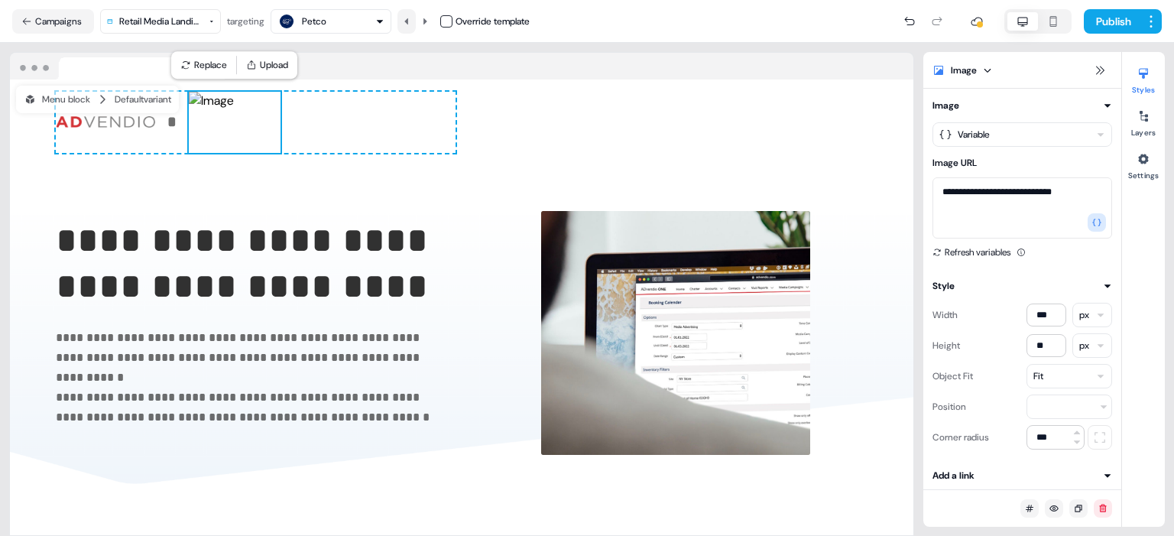
click at [415, 22] on button at bounding box center [406, 21] width 18 height 24
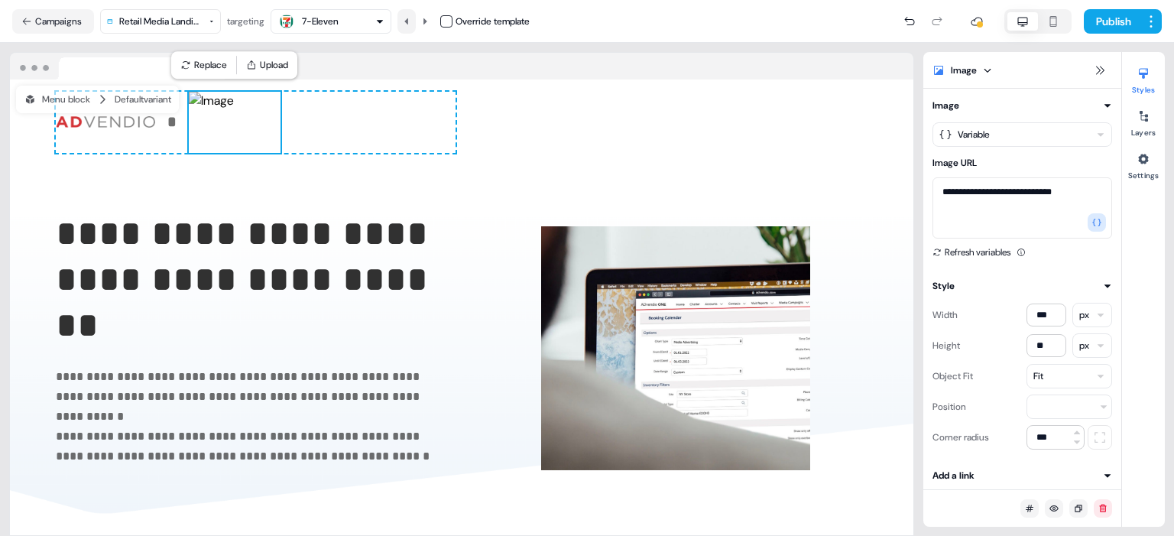
click at [415, 22] on button at bounding box center [406, 21] width 18 height 24
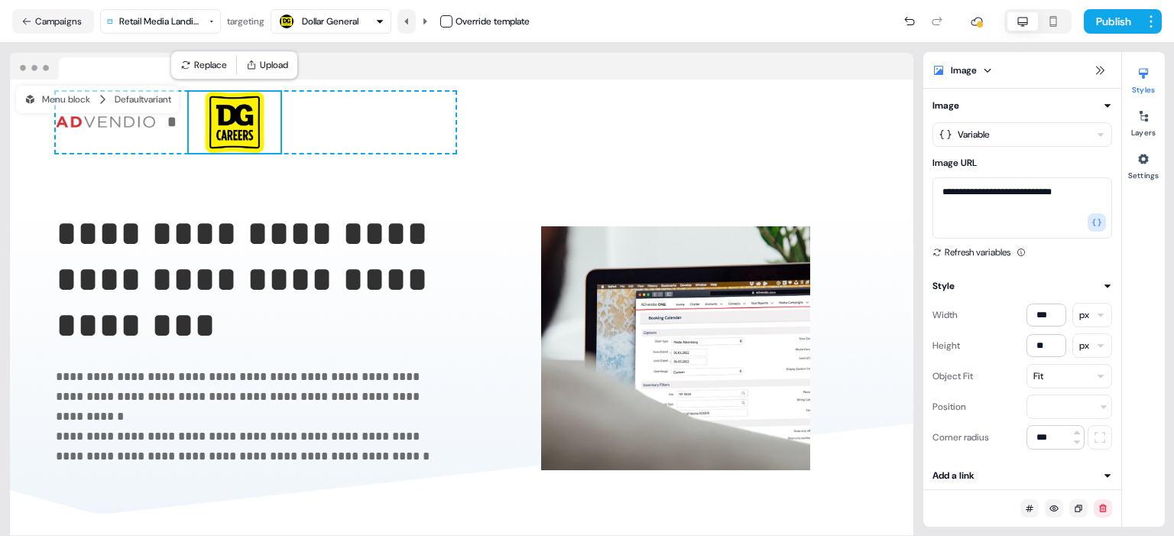
click at [415, 22] on button at bounding box center [406, 21] width 18 height 24
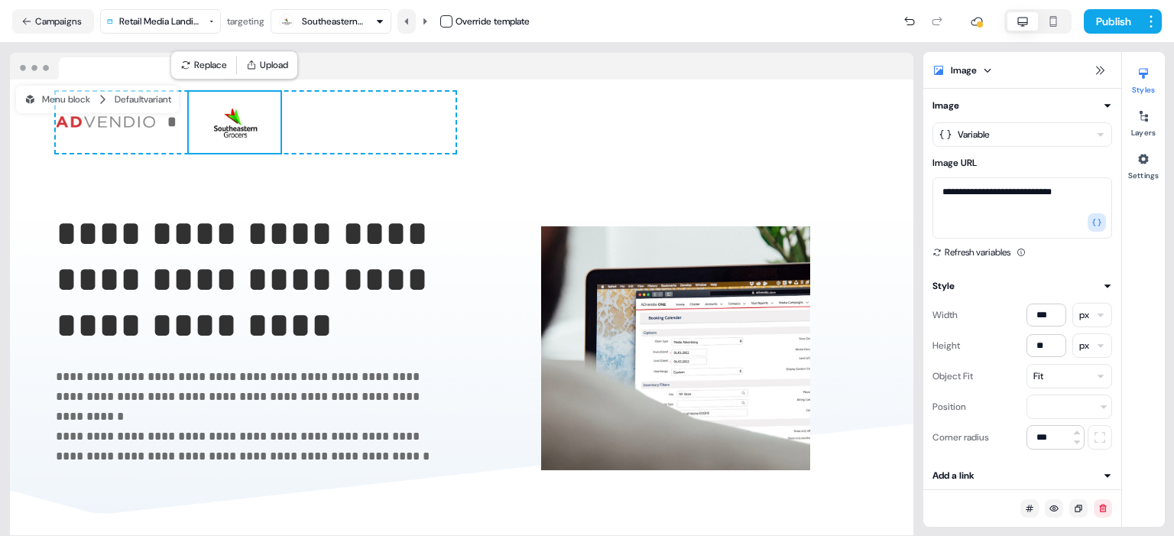
click at [415, 22] on button at bounding box center [406, 21] width 18 height 24
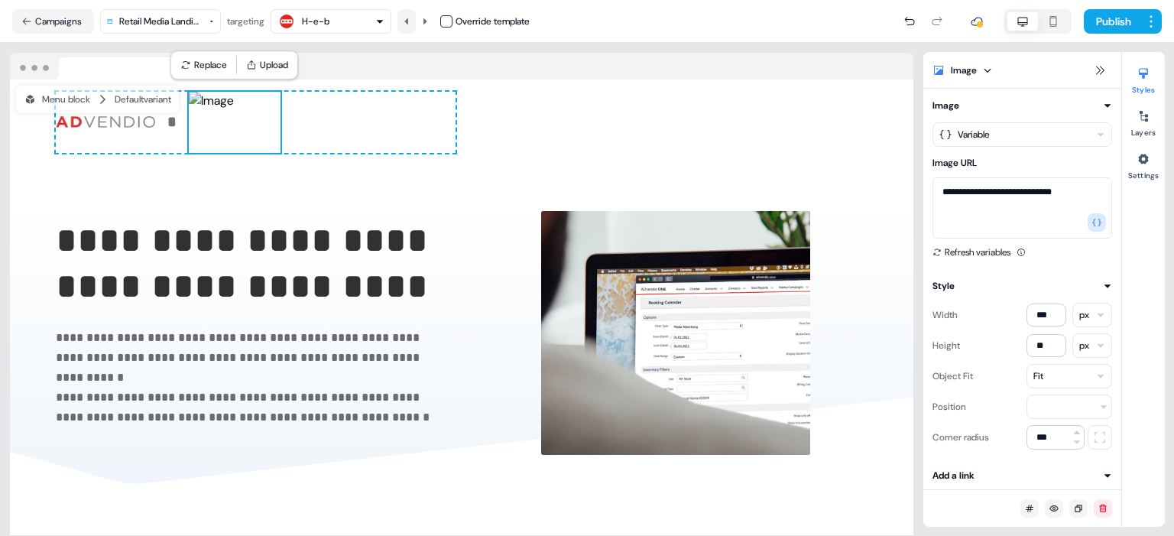
click at [415, 22] on button at bounding box center [406, 21] width 18 height 24
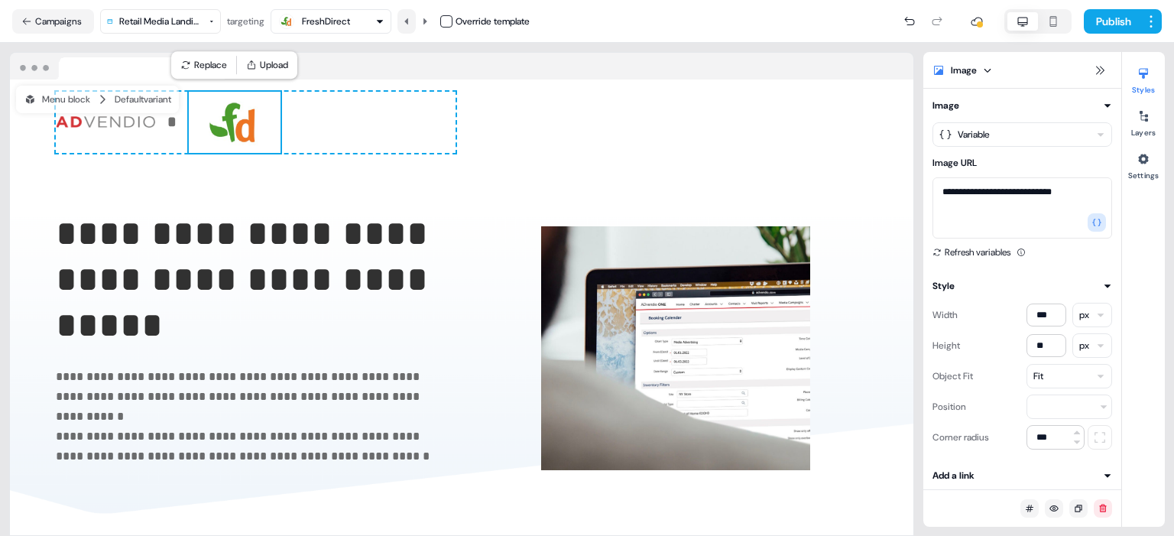
click at [415, 22] on button at bounding box center [406, 21] width 18 height 24
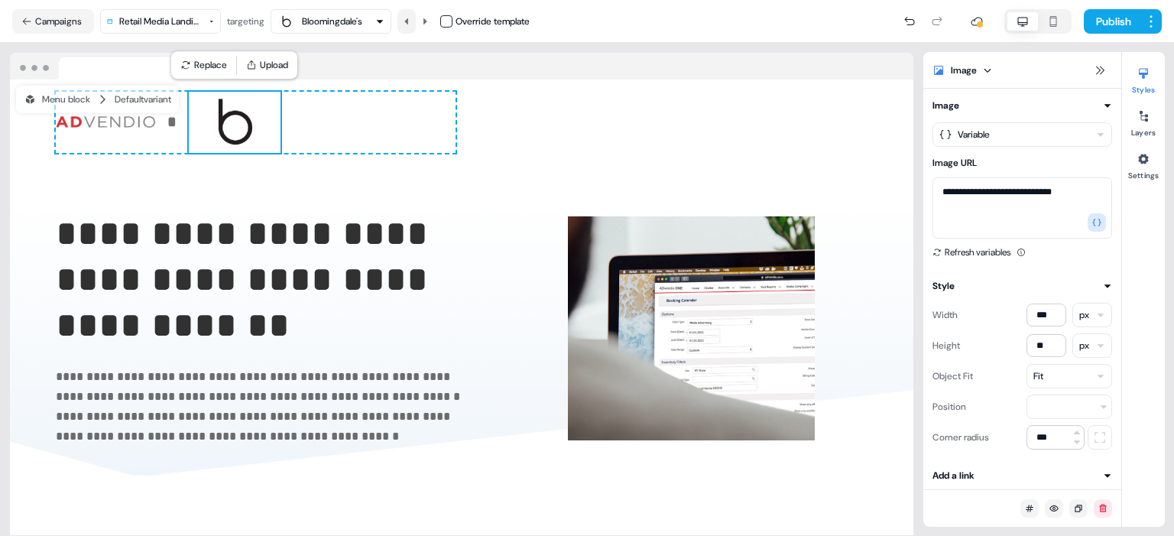
click at [415, 22] on button at bounding box center [406, 21] width 18 height 24
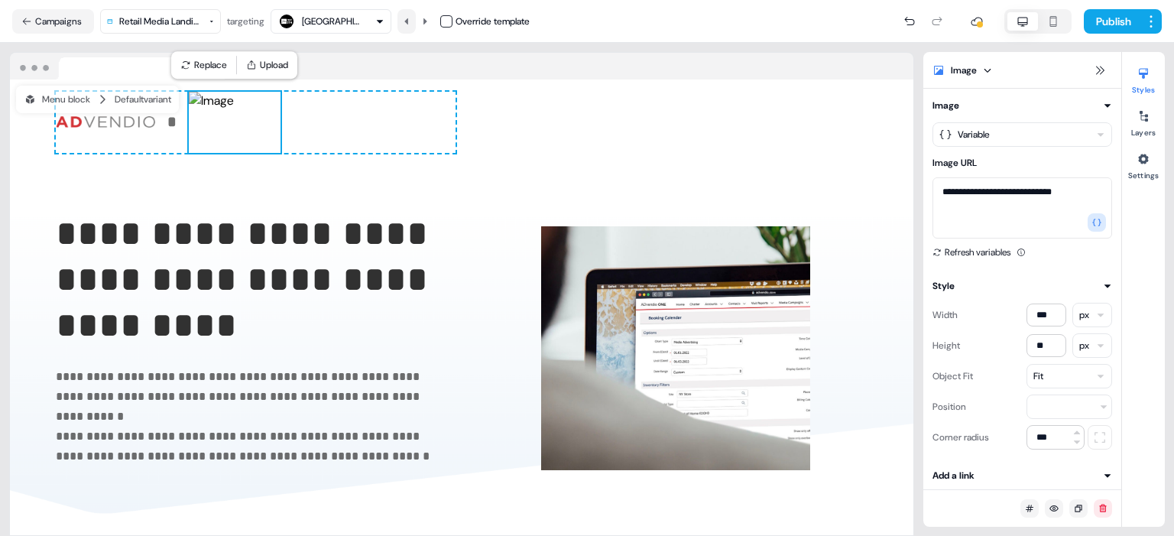
click at [415, 22] on button at bounding box center [406, 21] width 18 height 24
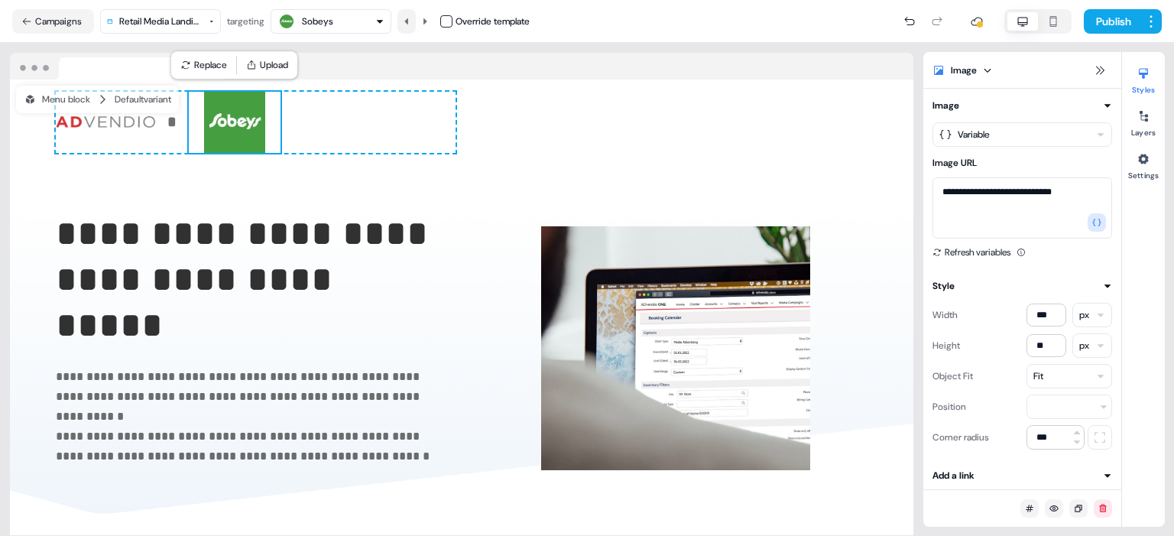
click at [415, 22] on button at bounding box center [406, 21] width 18 height 24
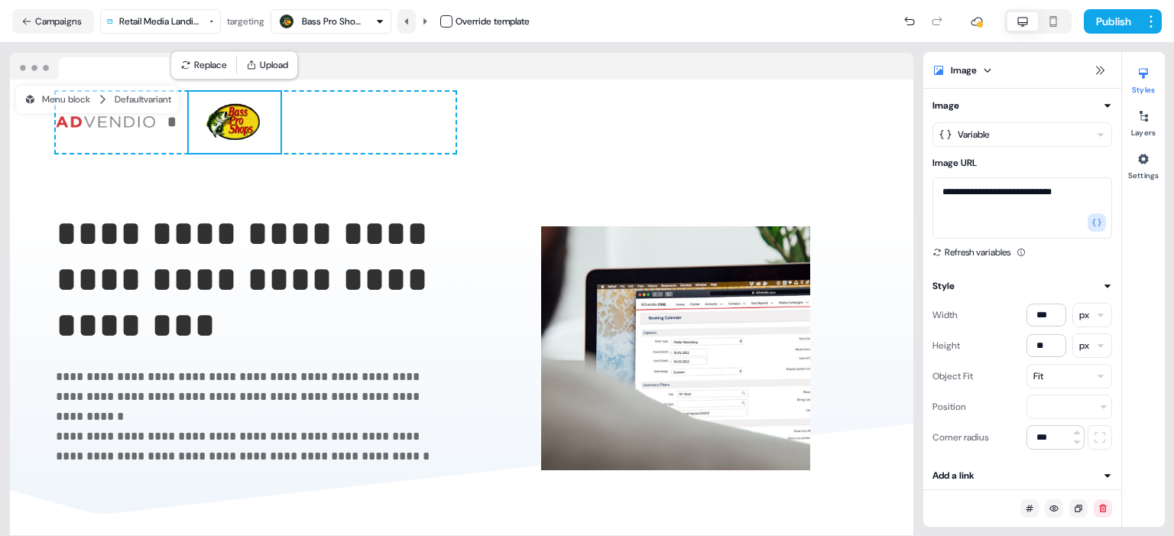
click at [415, 22] on button at bounding box center [406, 21] width 18 height 24
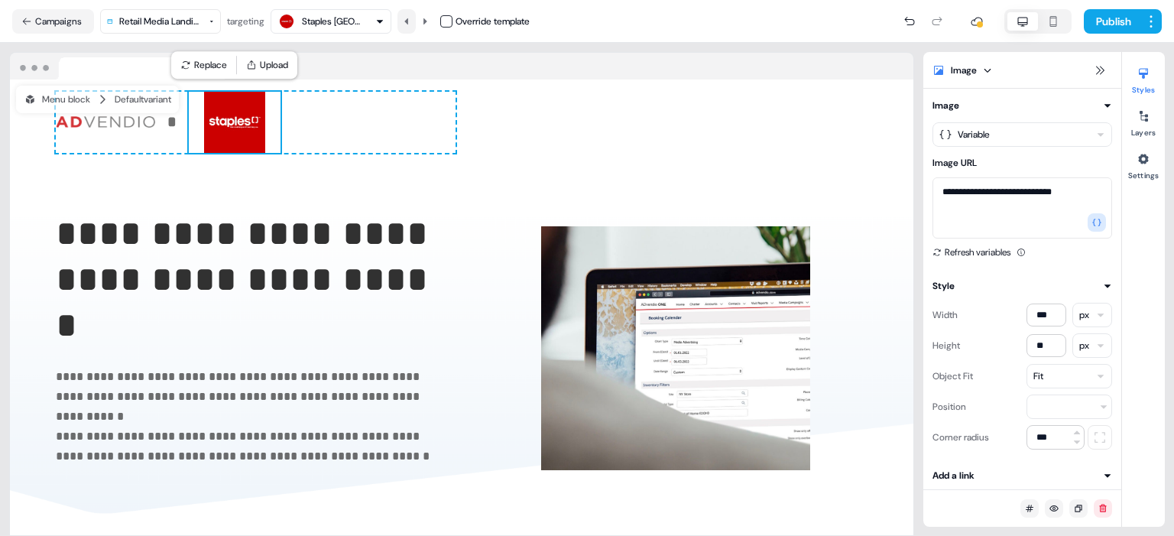
click at [415, 22] on button at bounding box center [406, 21] width 18 height 24
